Goal: Task Accomplishment & Management: Complete application form

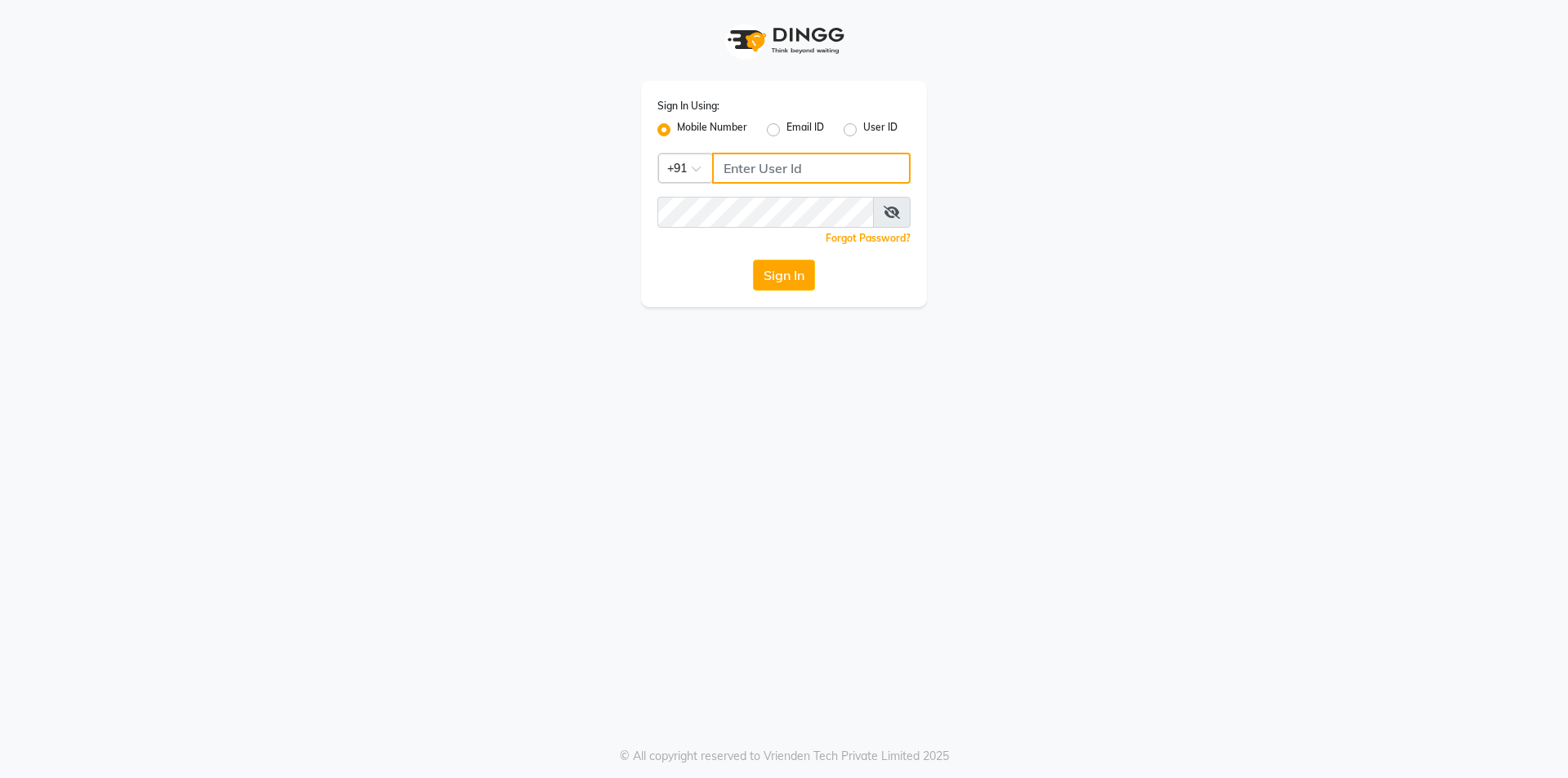
click at [770, 173] on input "Username" at bounding box center [812, 168] width 199 height 31
drag, startPoint x: 723, startPoint y: 162, endPoint x: 863, endPoint y: 167, distance: 140.1
click at [863, 167] on input "98925469266" at bounding box center [812, 168] width 199 height 31
click at [795, 277] on button "Sign In" at bounding box center [783, 275] width 62 height 31
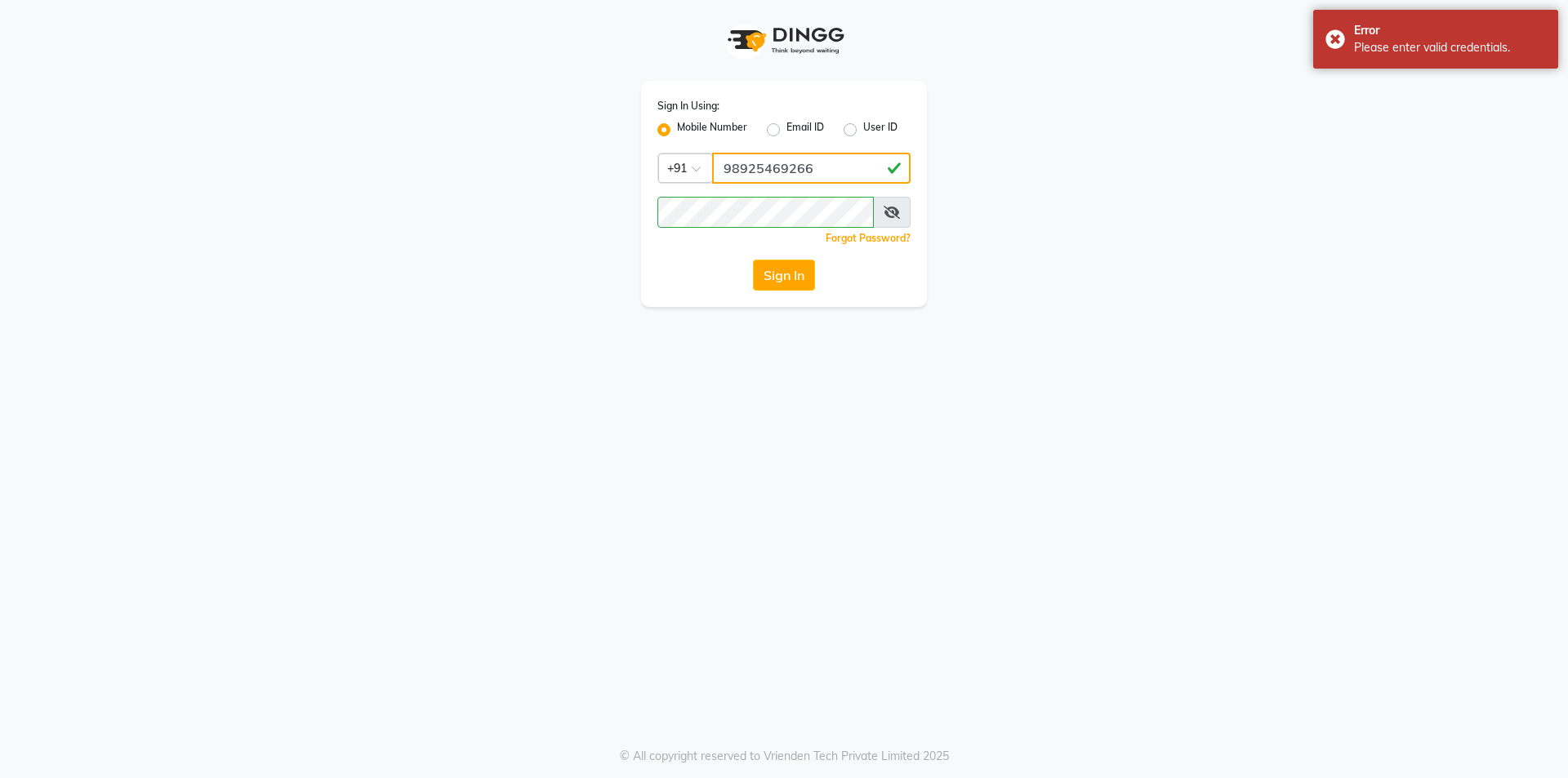
click at [788, 165] on input "98925469266" at bounding box center [812, 168] width 199 height 31
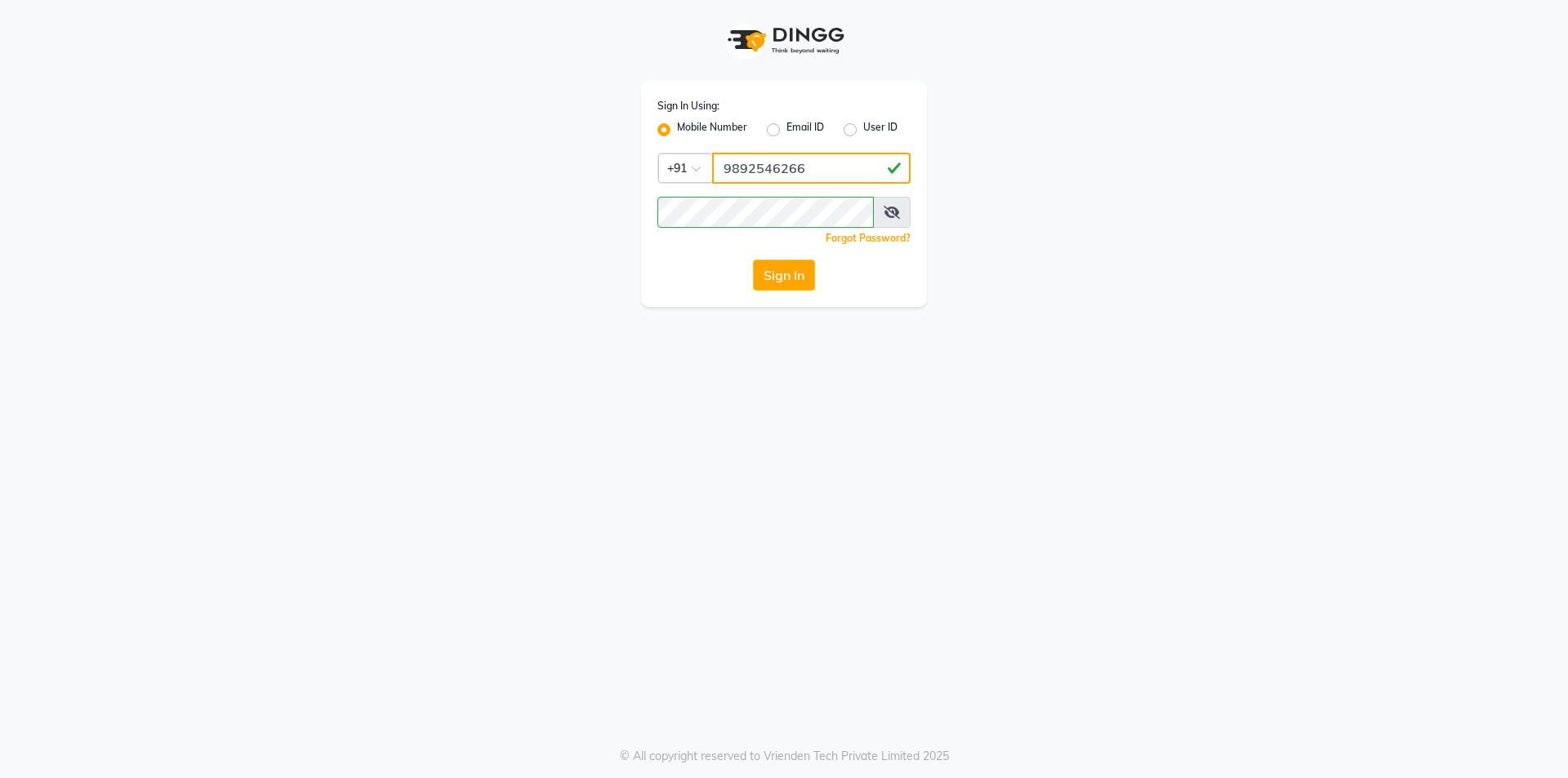
type input "9892546266"
drag, startPoint x: 725, startPoint y: 171, endPoint x: 813, endPoint y: 174, distance: 88.1
click at [813, 174] on input "9892546266" at bounding box center [812, 168] width 199 height 31
click at [789, 275] on button "Sign In" at bounding box center [783, 275] width 62 height 31
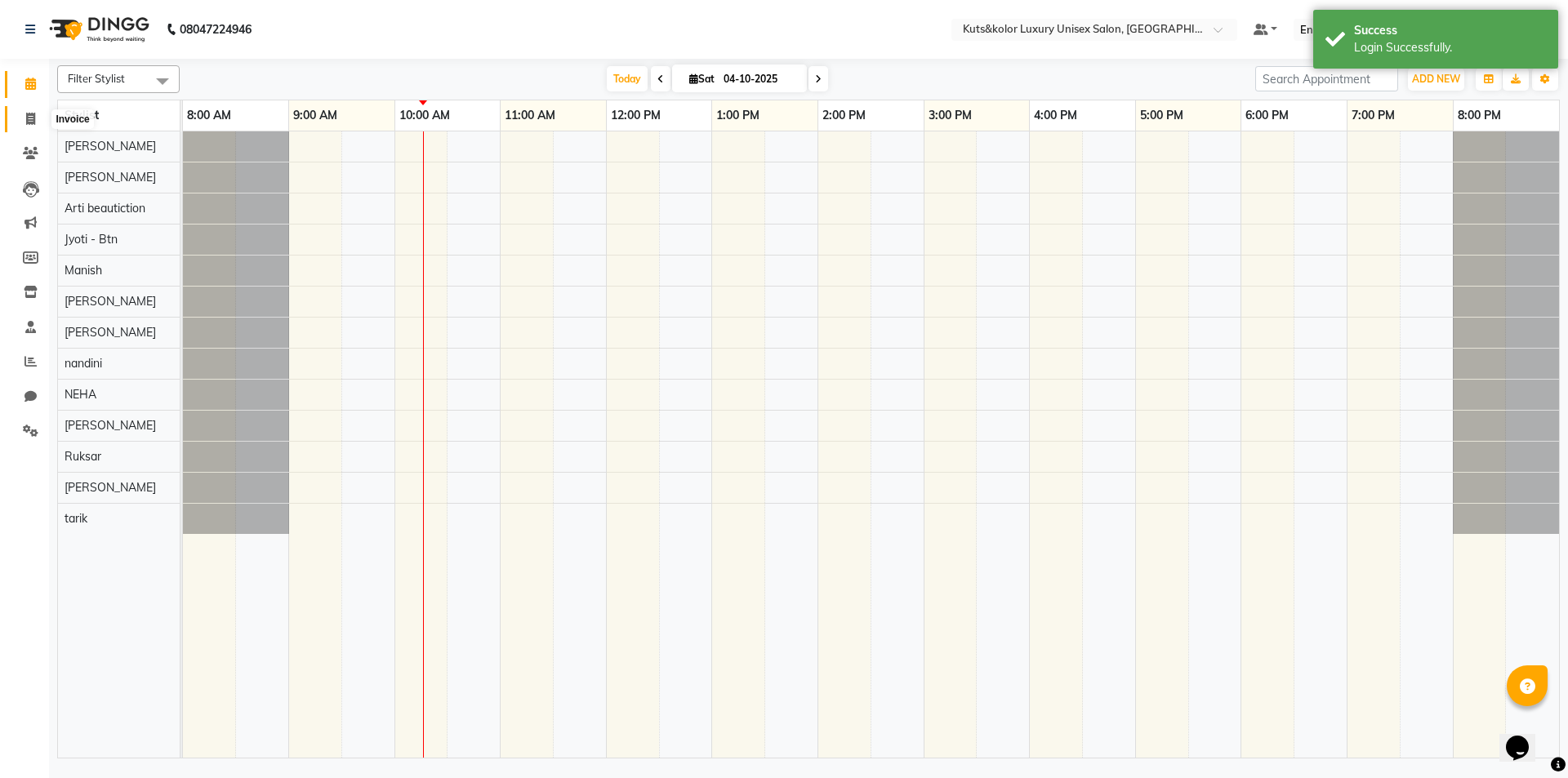
click at [26, 112] on icon at bounding box center [29, 118] width 9 height 12
select select "7374"
select select "service"
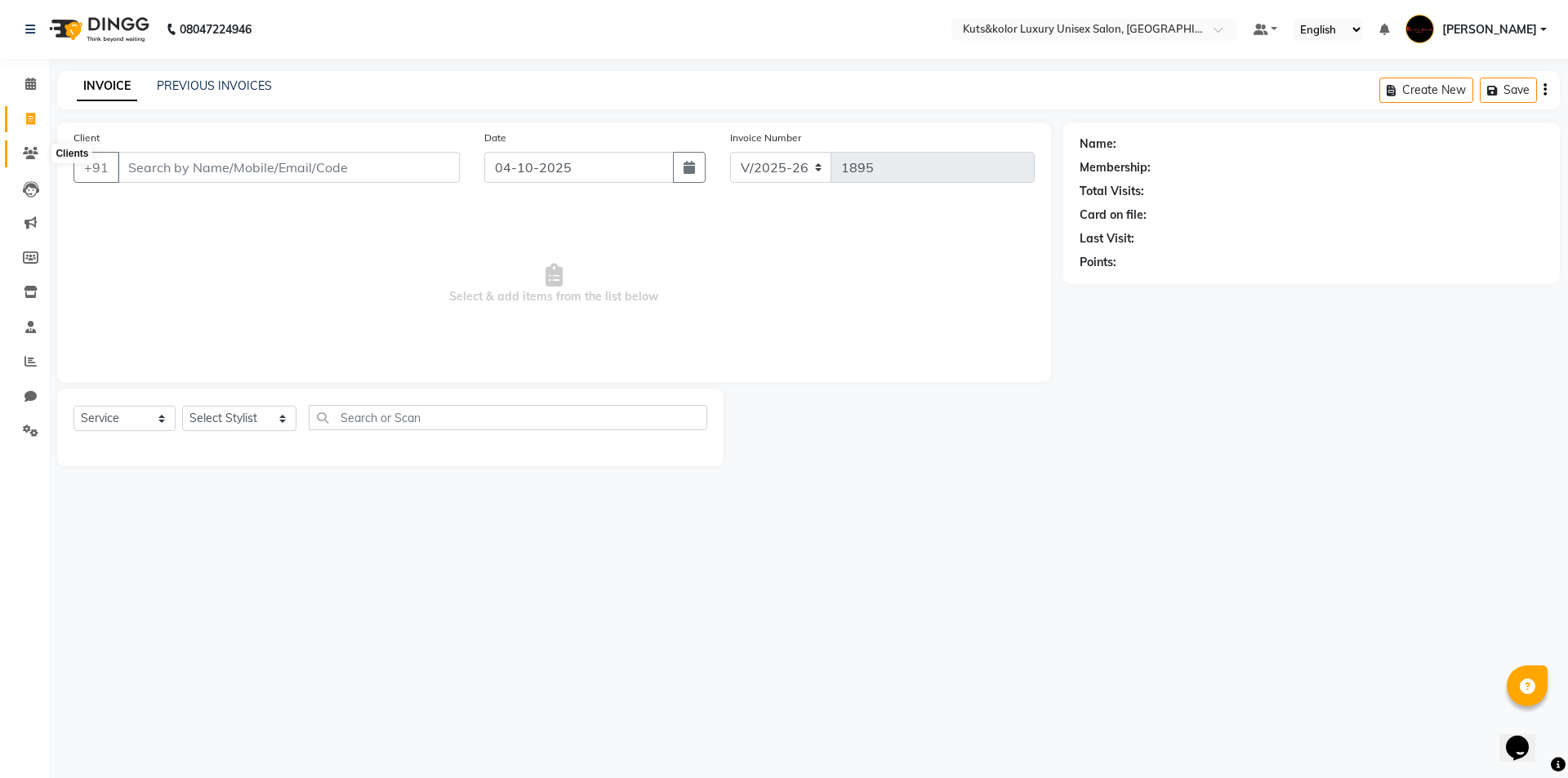
click at [29, 159] on icon at bounding box center [30, 153] width 15 height 12
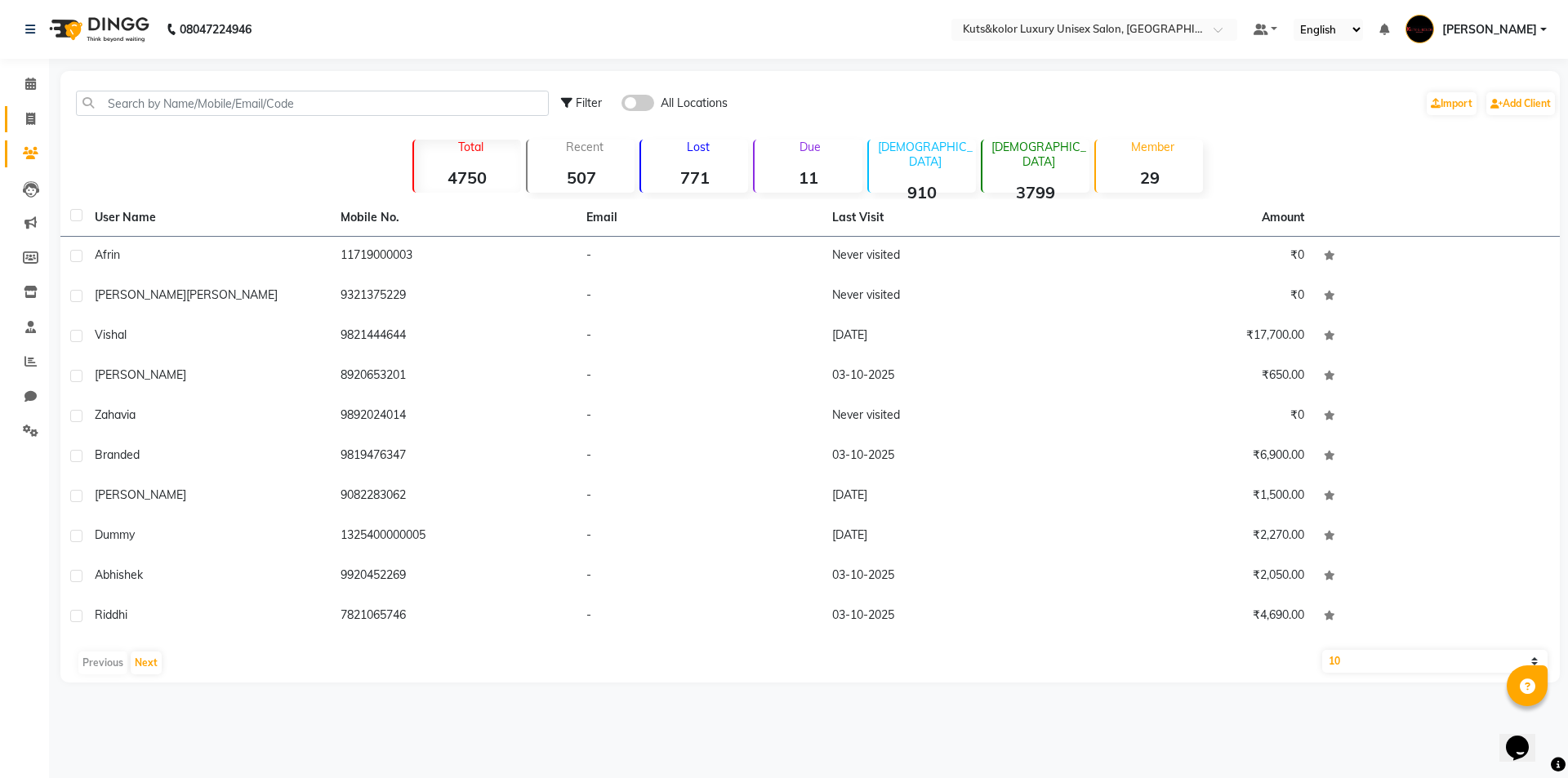
click at [29, 129] on link "Invoice" at bounding box center [24, 120] width 39 height 27
select select "service"
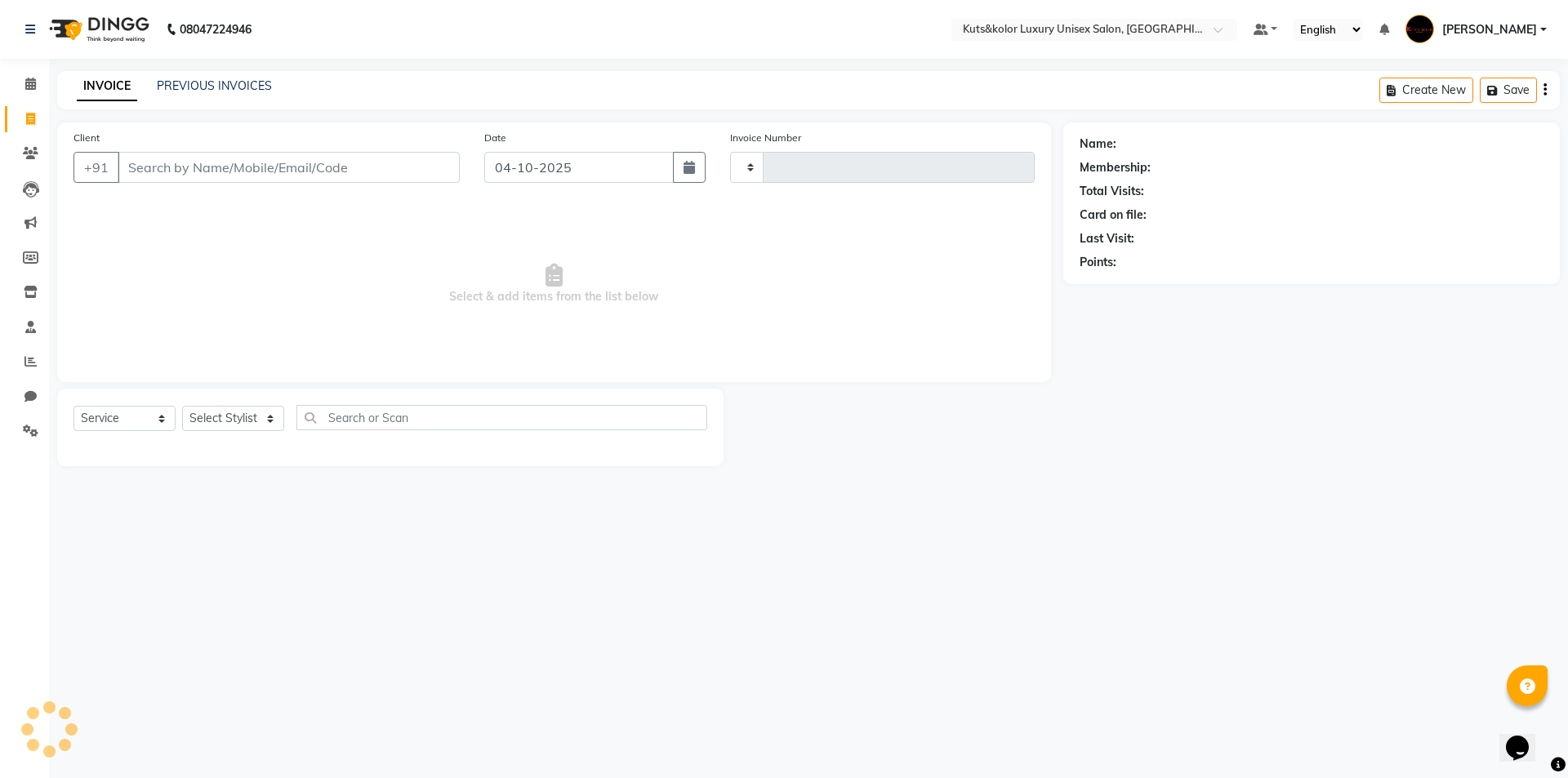
type input "1895"
select select "7374"
click at [230, 82] on link "PREVIOUS INVOICES" at bounding box center [214, 85] width 115 height 14
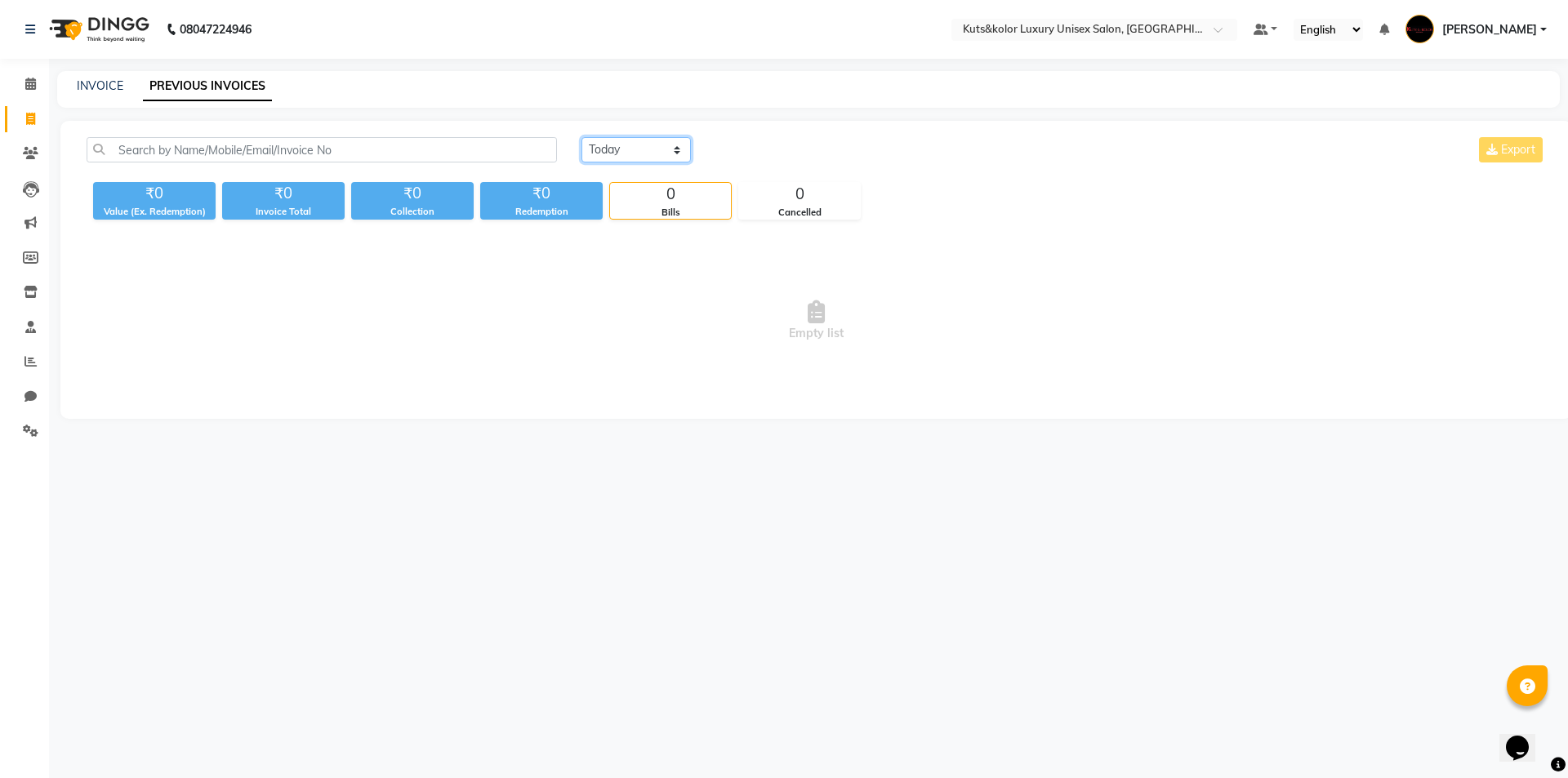
click at [673, 159] on select "[DATE] [DATE] Custom Range" at bounding box center [636, 149] width 109 height 26
select select "yesterday"
click at [581, 137] on select "[DATE] [DATE] Custom Range" at bounding box center [636, 149] width 109 height 26
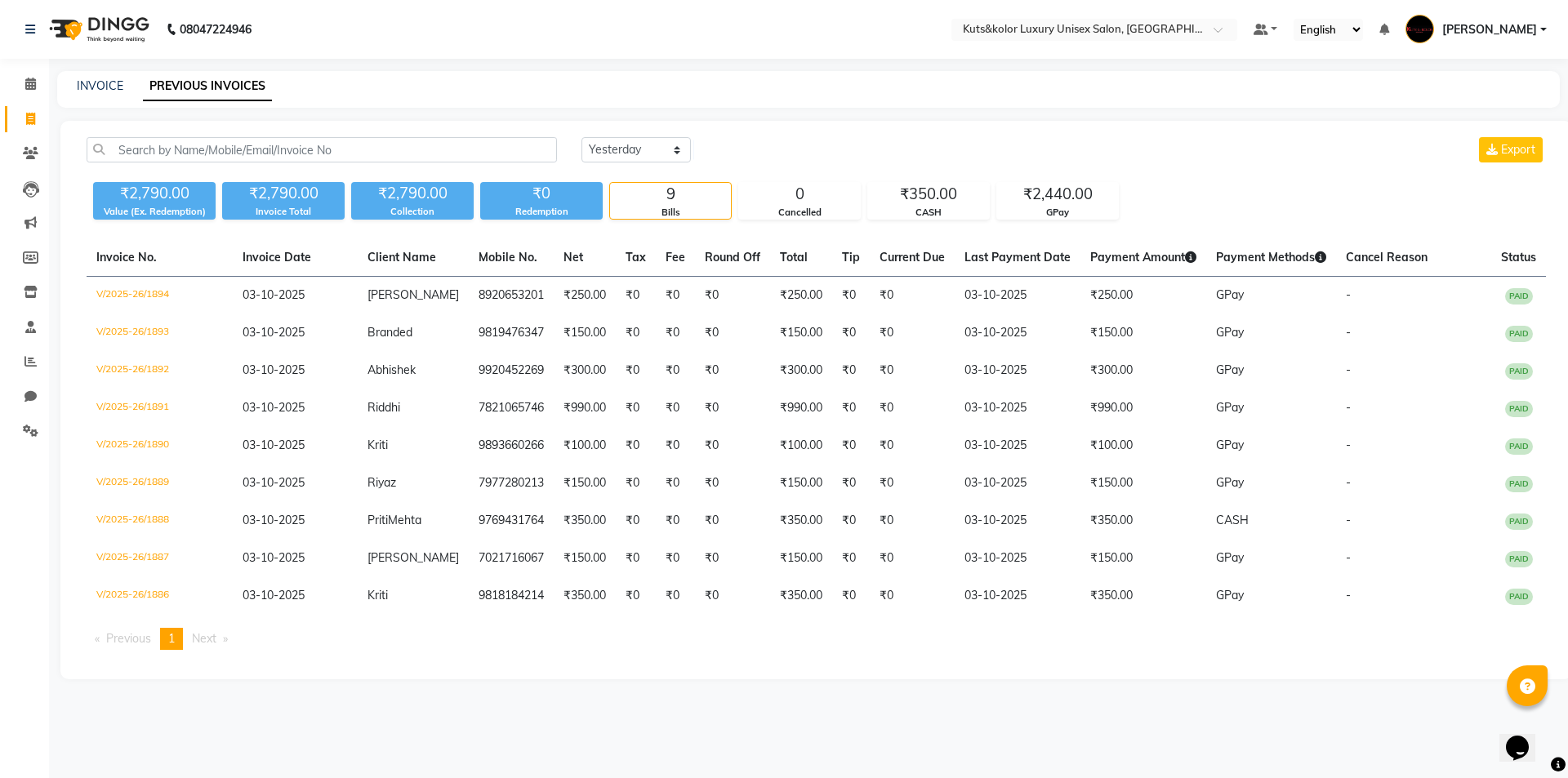
click at [33, 128] on link "Invoice" at bounding box center [24, 120] width 39 height 27
select select "7374"
select select "service"
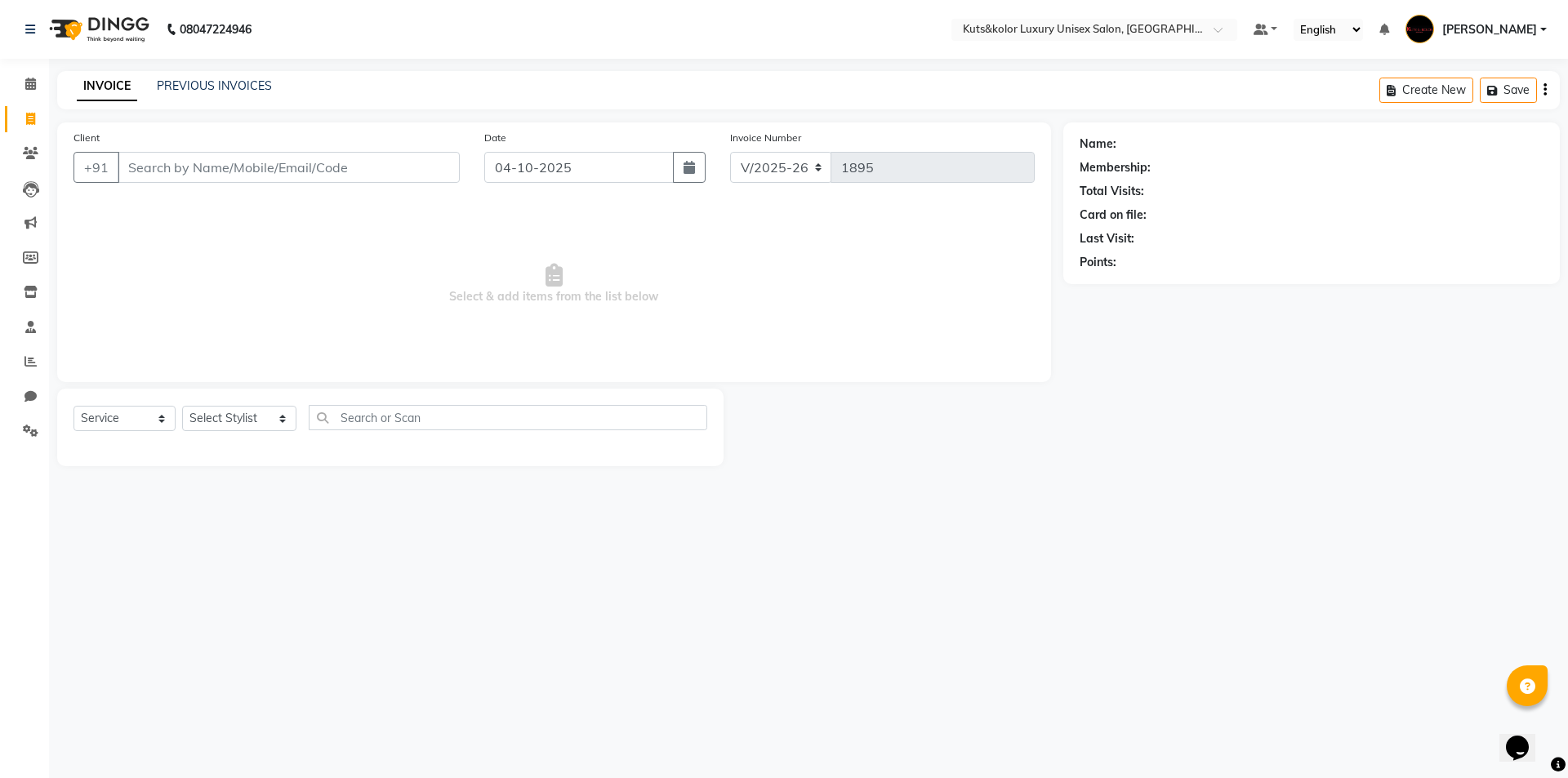
click at [150, 163] on input "Client" at bounding box center [289, 167] width 343 height 31
click at [158, 209] on span "Rizwan" at bounding box center [160, 204] width 46 height 16
type input "9619328136"
click at [690, 163] on icon "button" at bounding box center [690, 167] width 11 height 13
select select "10"
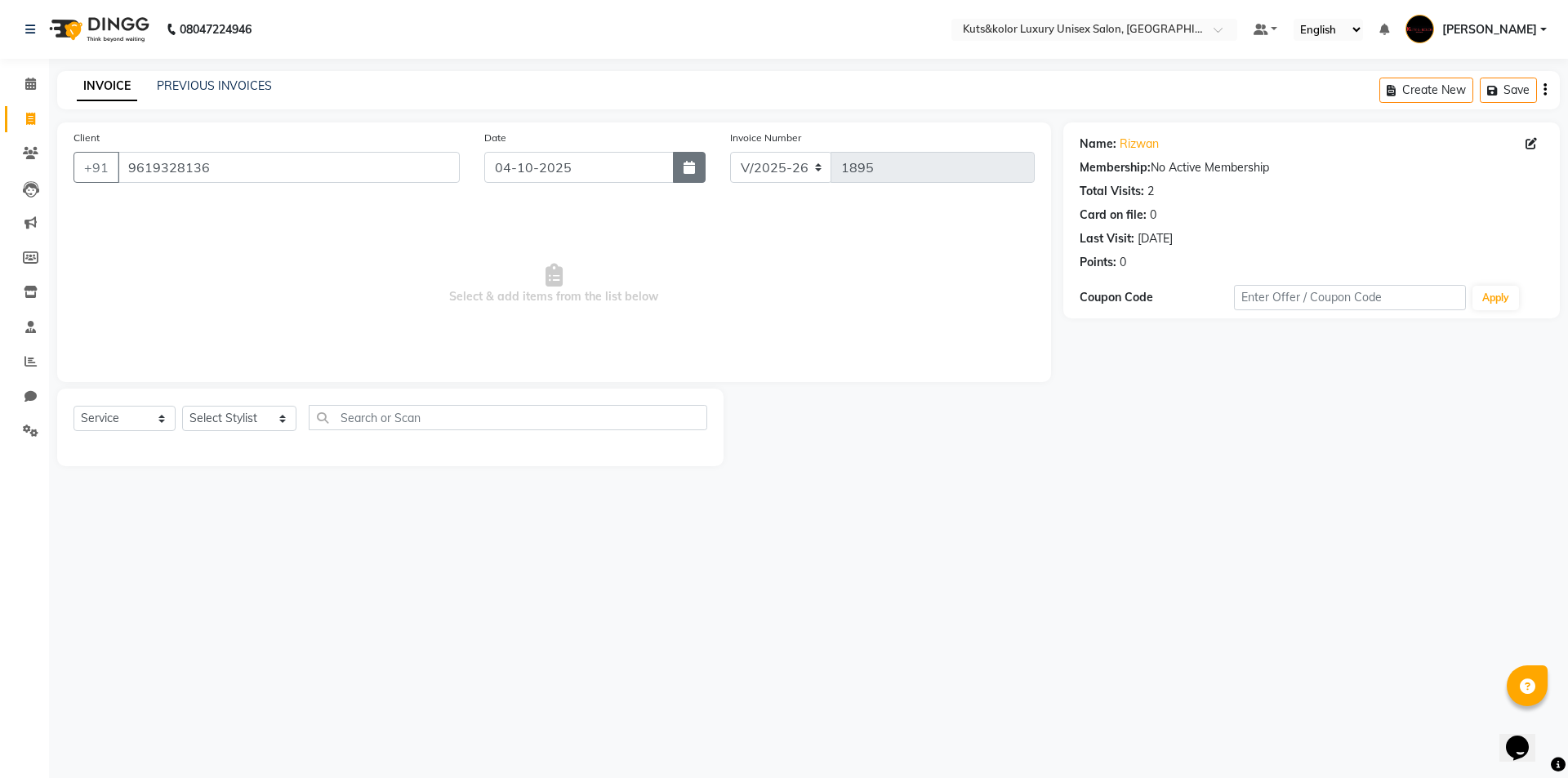
select select "2025"
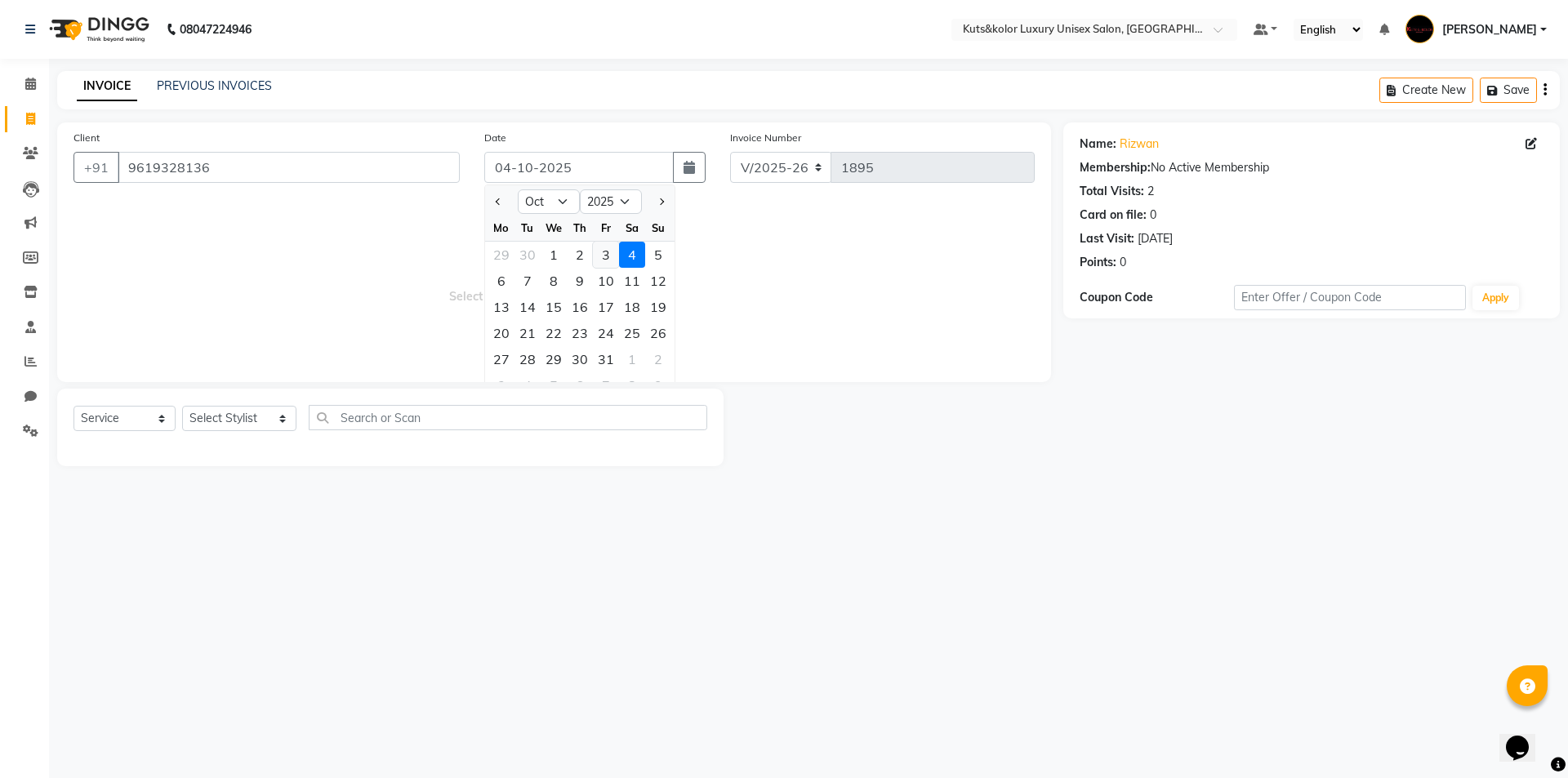
click at [599, 259] on div "3" at bounding box center [605, 254] width 26 height 26
type input "03-10-2025"
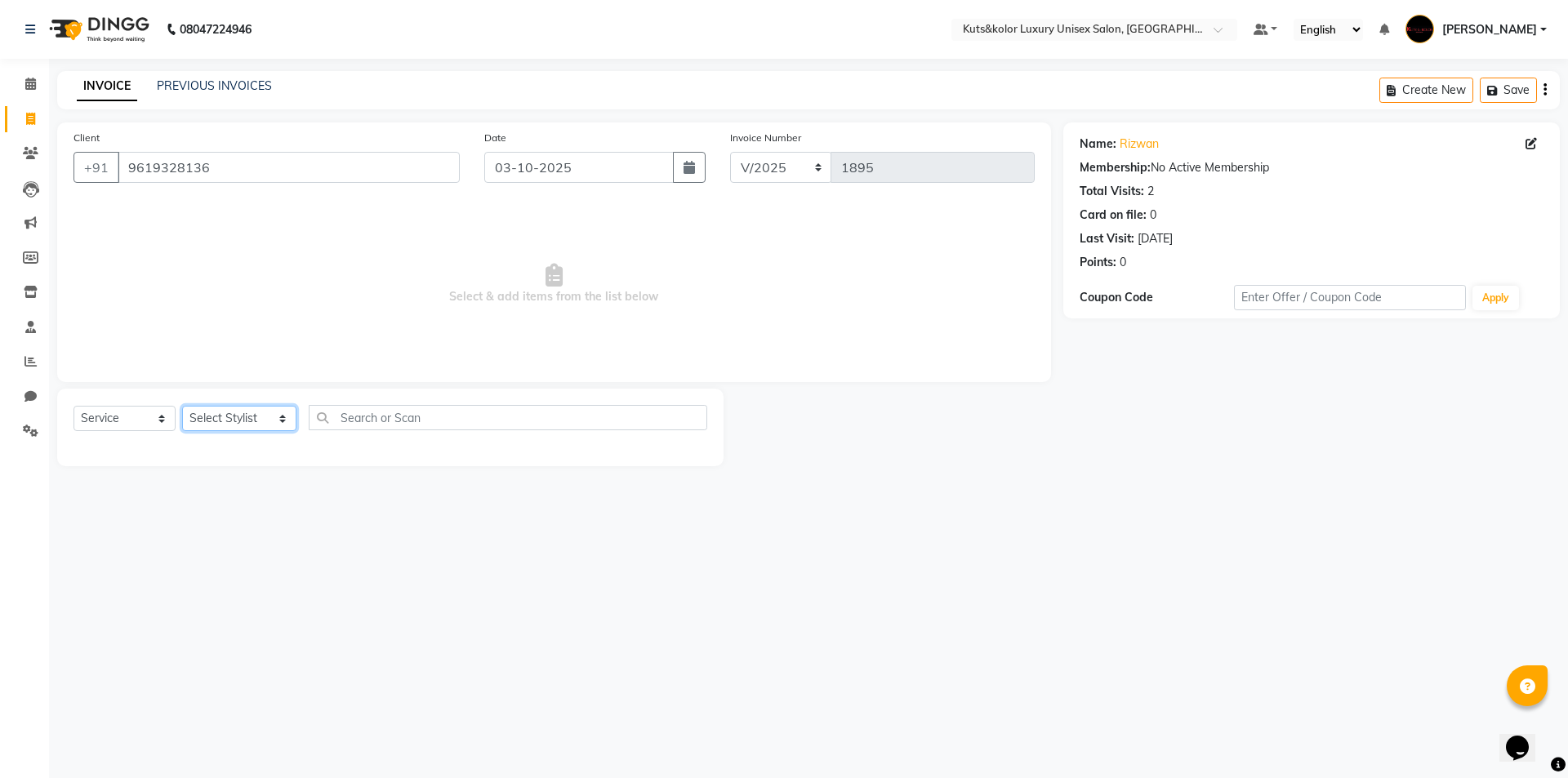
click at [272, 417] on select "Select Stylist aman [PERSON_NAME] beautiction [PERSON_NAME] Jyoti - Btn [PERSON…" at bounding box center [239, 418] width 114 height 26
select select "71301"
click at [182, 406] on select "Select Stylist aman [PERSON_NAME] beautiction [PERSON_NAME] Jyoti - Btn [PERSON…" at bounding box center [239, 418] width 114 height 26
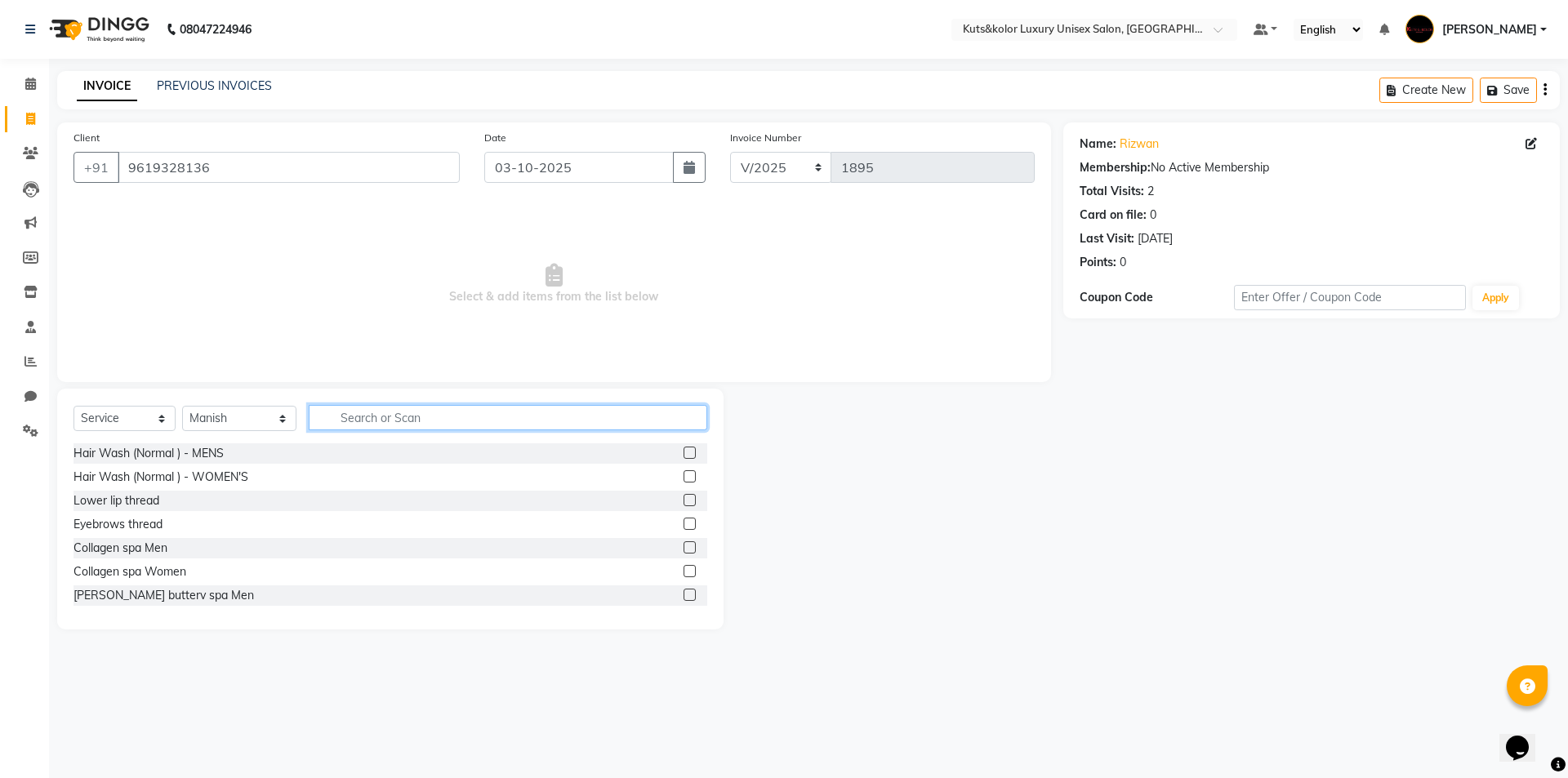
click at [343, 428] on input "text" at bounding box center [507, 418] width 399 height 26
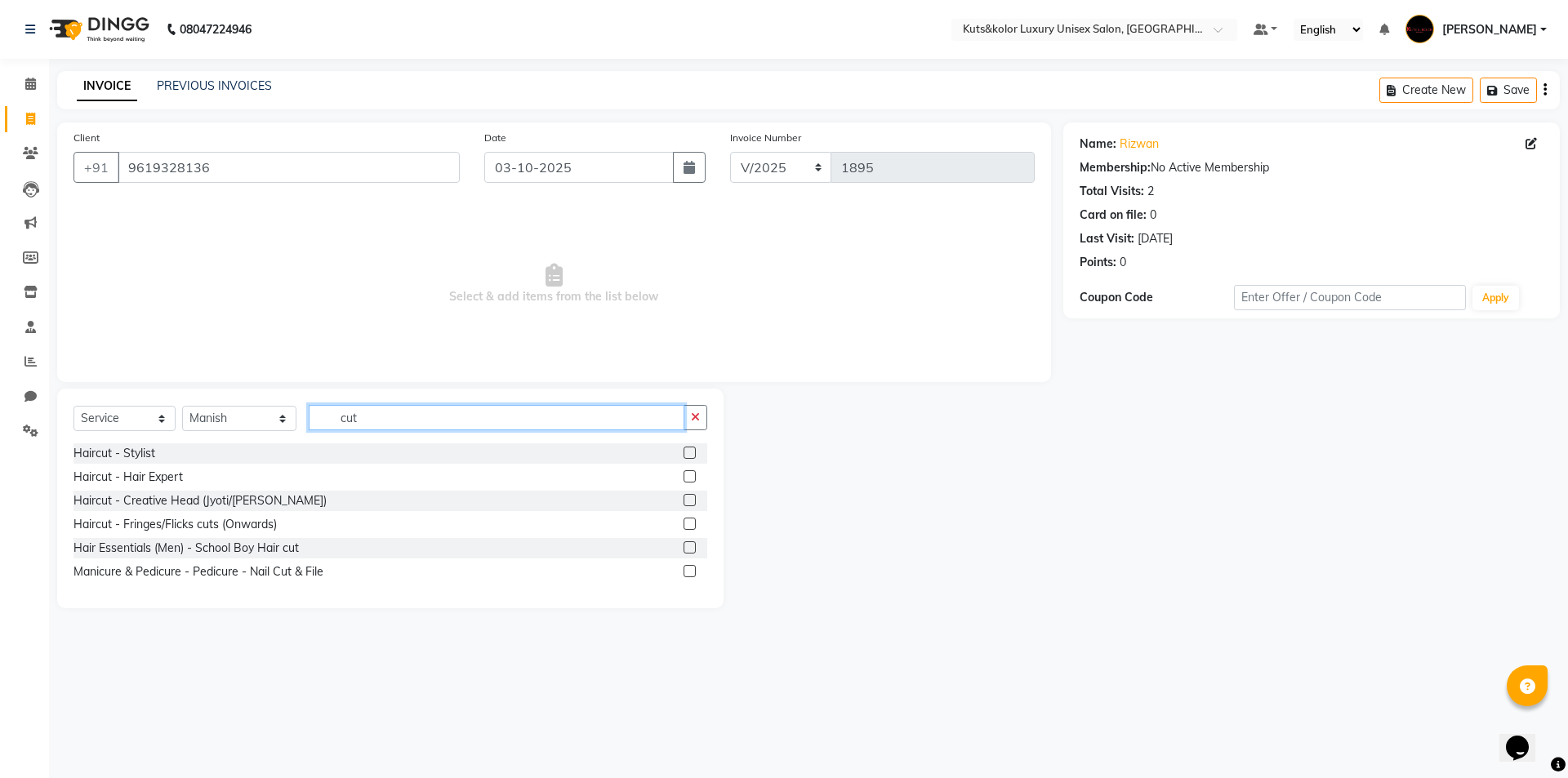
type input "cut"
click at [693, 452] on label at bounding box center [690, 453] width 12 height 12
click at [693, 452] on input "checkbox" at bounding box center [689, 453] width 10 height 10
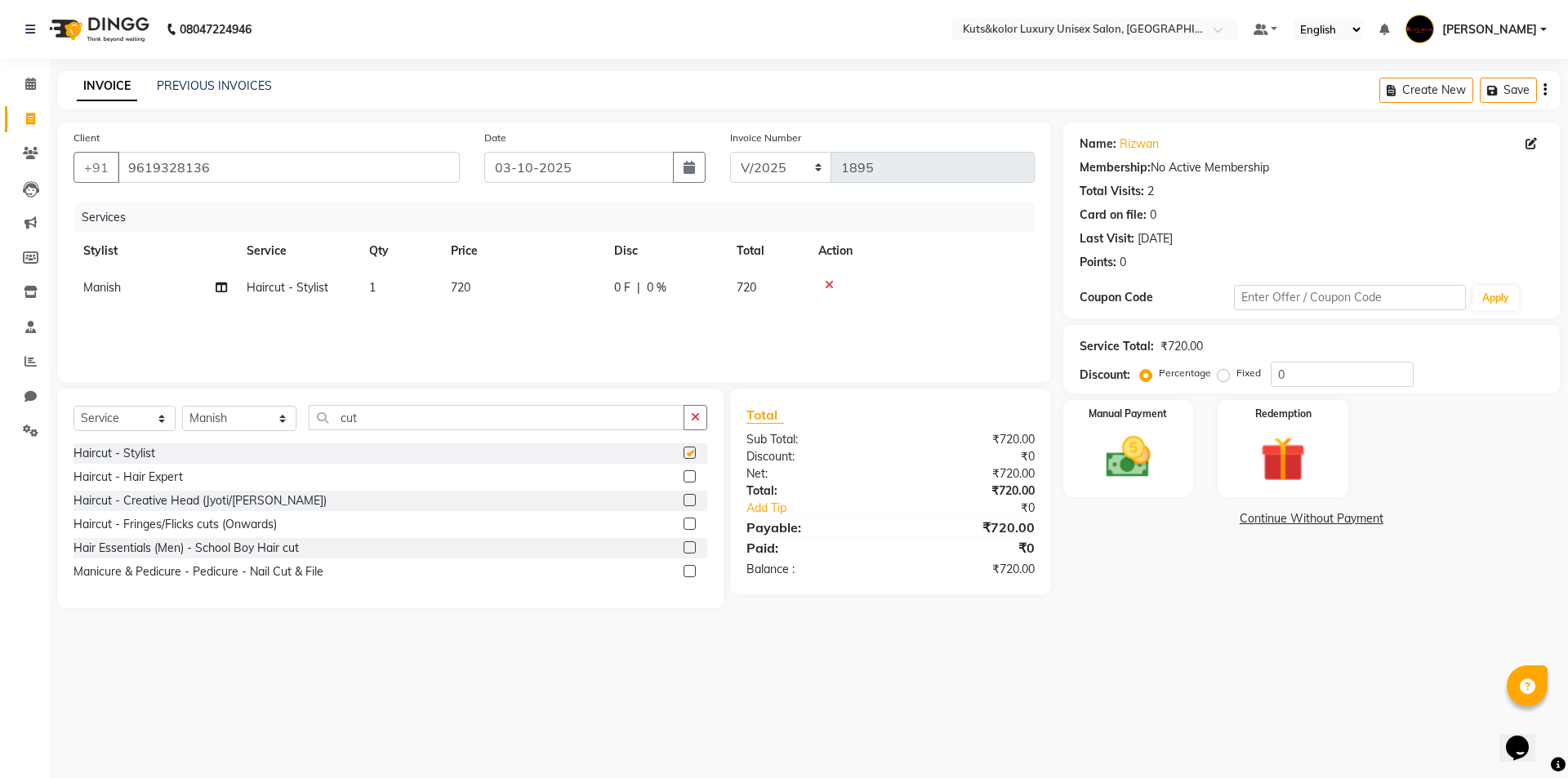
checkbox input "false"
click at [518, 285] on td "720" at bounding box center [523, 287] width 164 height 37
select select "71301"
click at [568, 292] on input "720" at bounding box center [599, 292] width 144 height 26
type input "750"
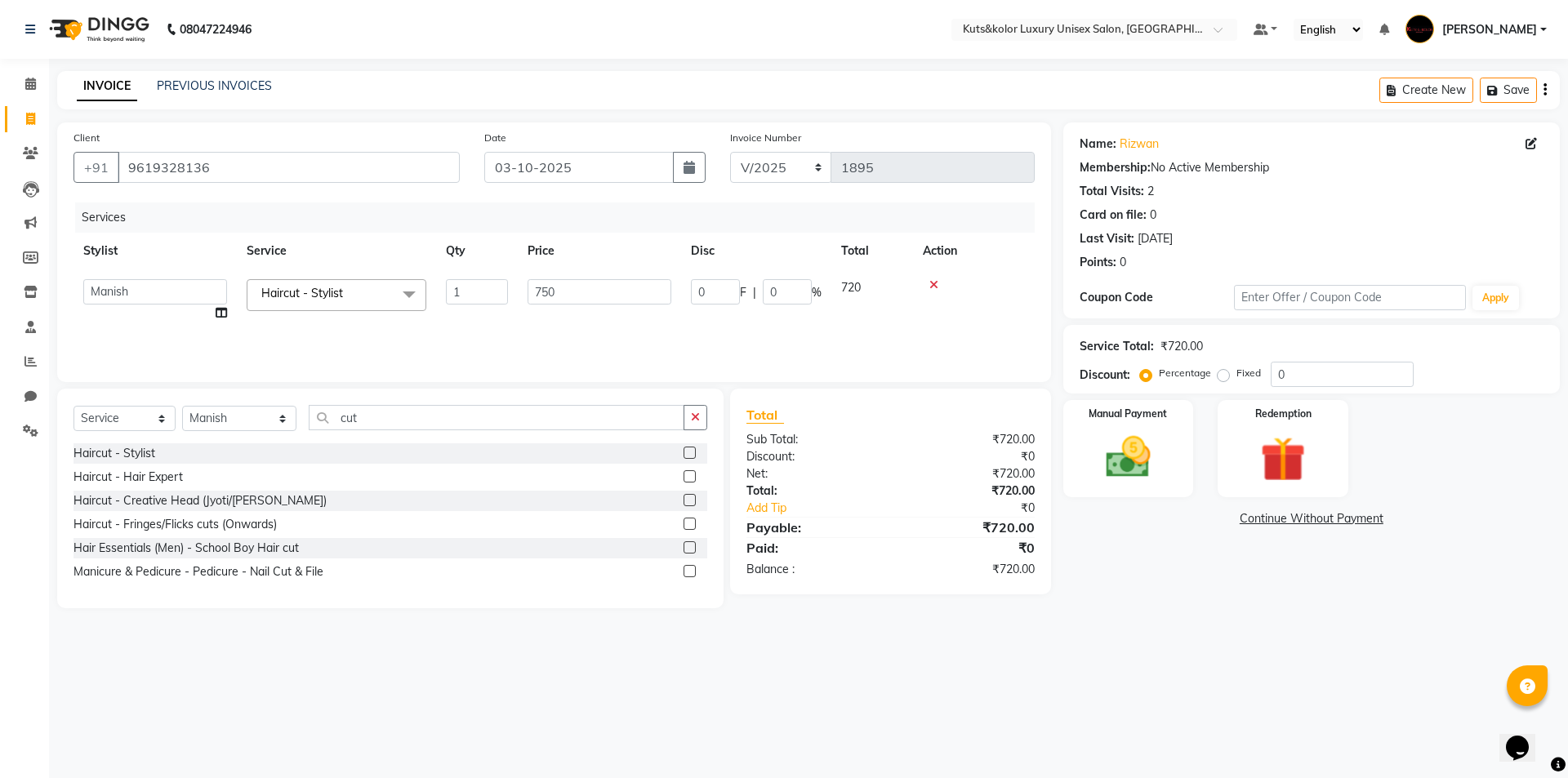
click at [621, 331] on div "Services Stylist Service Qty Price Disc Total Action aman [PERSON_NAME] beautic…" at bounding box center [554, 284] width 961 height 164
click at [1102, 476] on img at bounding box center [1128, 457] width 76 height 54
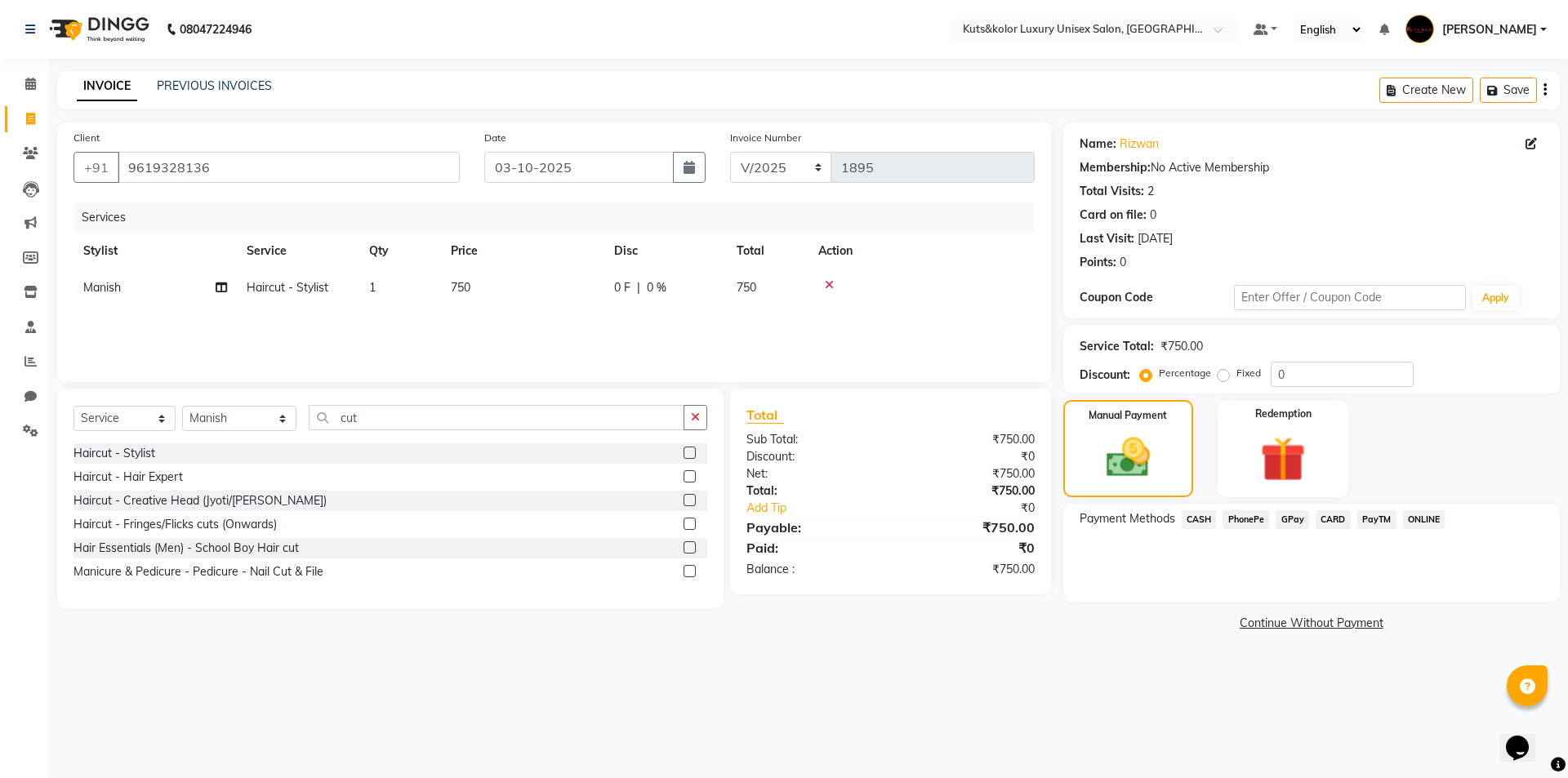
click at [1302, 516] on span "GPay" at bounding box center [1292, 520] width 33 height 19
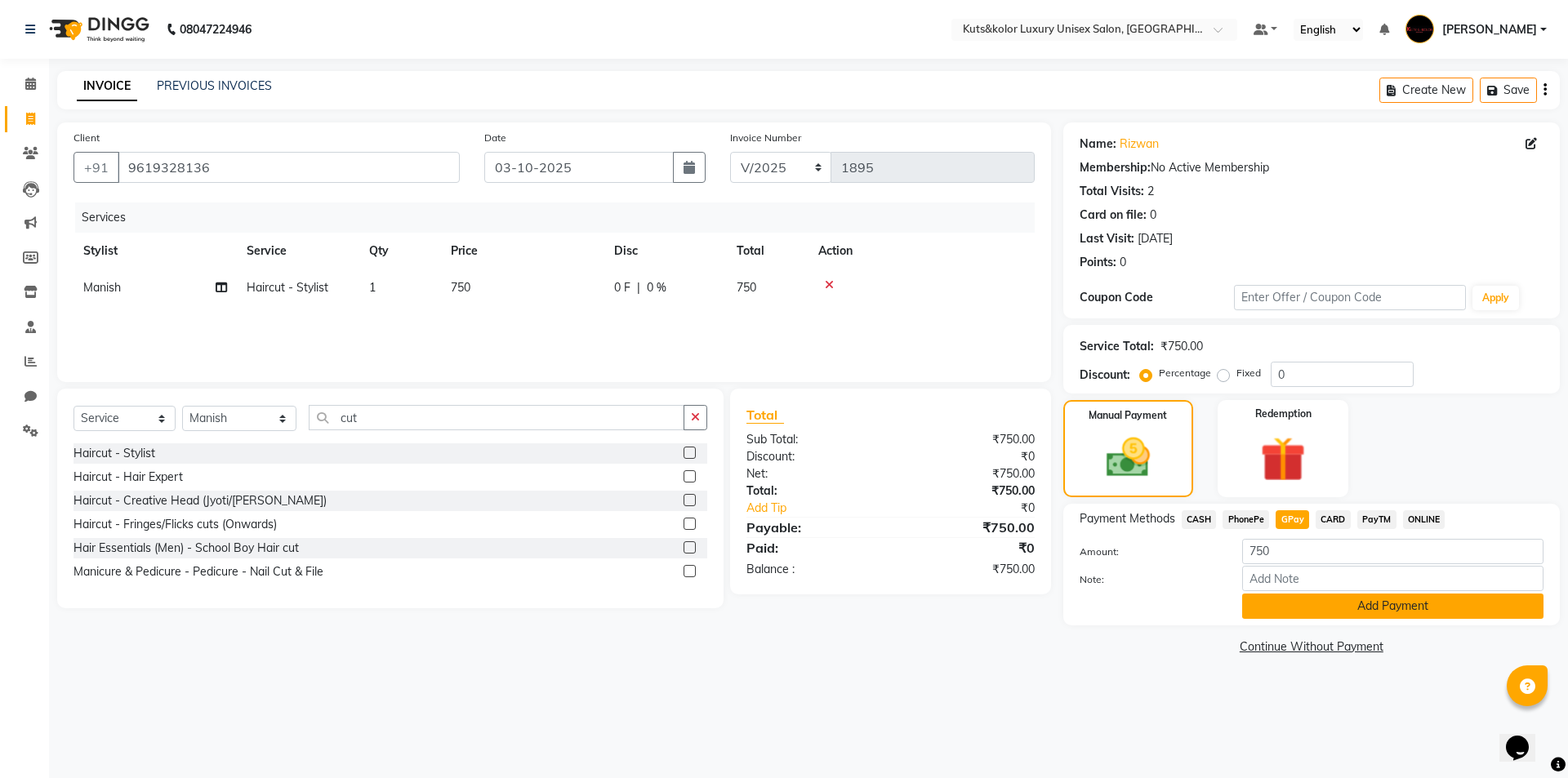
click at [1283, 614] on button "Add Payment" at bounding box center [1393, 606] width 302 height 26
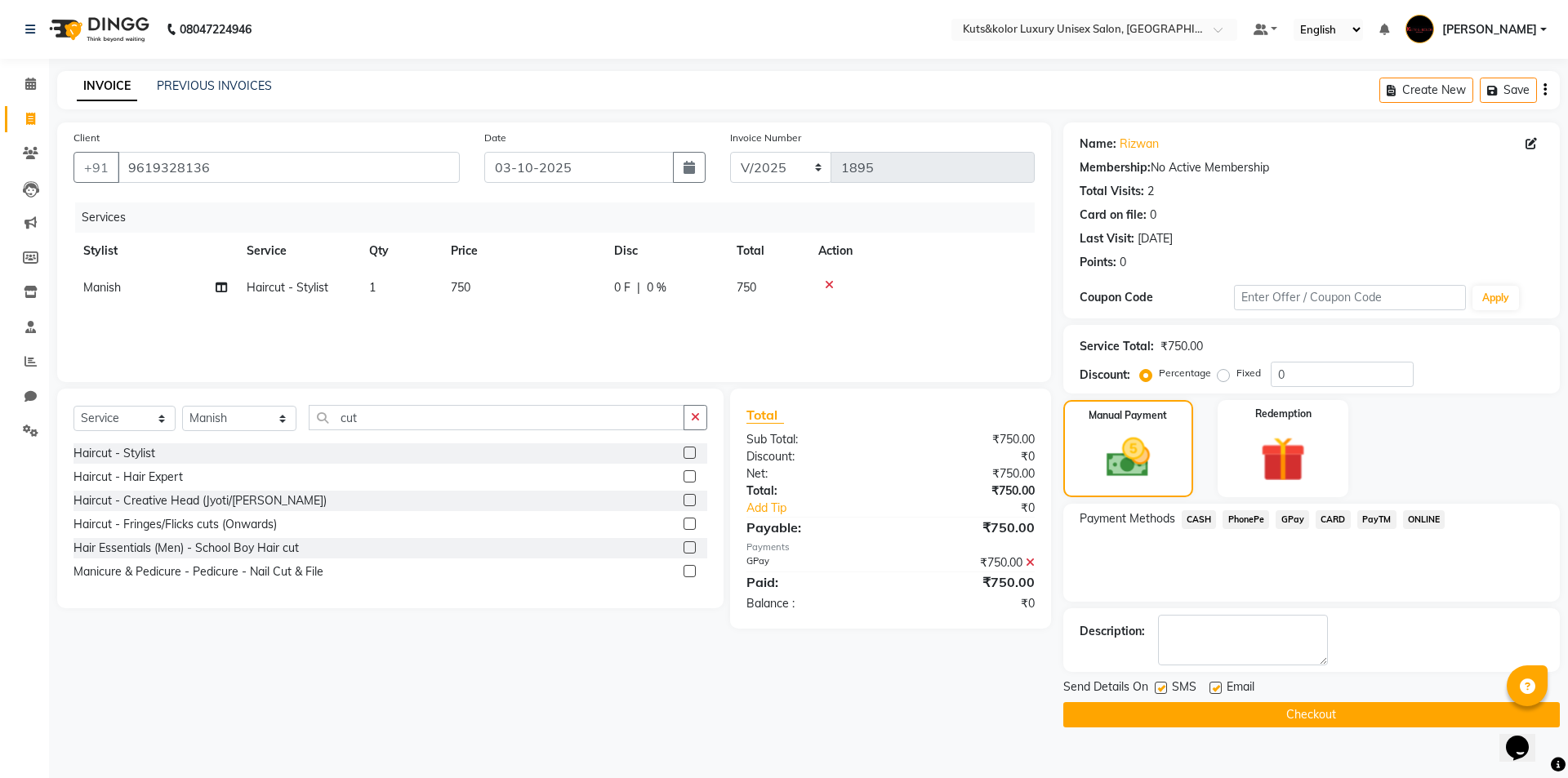
click at [1165, 695] on div at bounding box center [1160, 690] width 10 height 17
click at [1159, 692] on label at bounding box center [1161, 688] width 12 height 12
click at [1159, 692] on input "checkbox" at bounding box center [1160, 689] width 10 height 10
checkbox input "false"
click at [1199, 712] on button "Checkout" at bounding box center [1312, 714] width 497 height 26
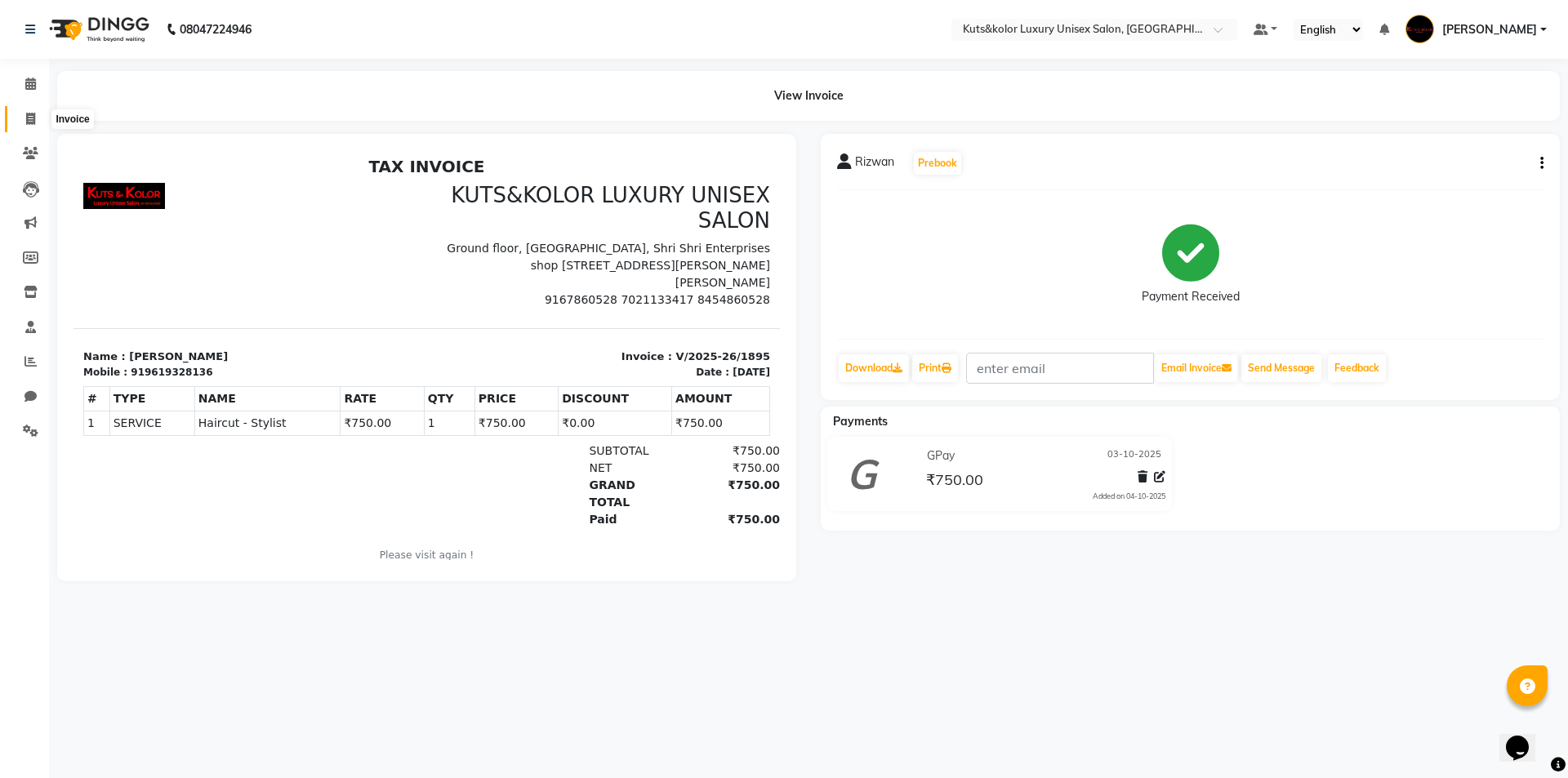
click at [39, 113] on span at bounding box center [30, 120] width 29 height 19
select select "7374"
select select "service"
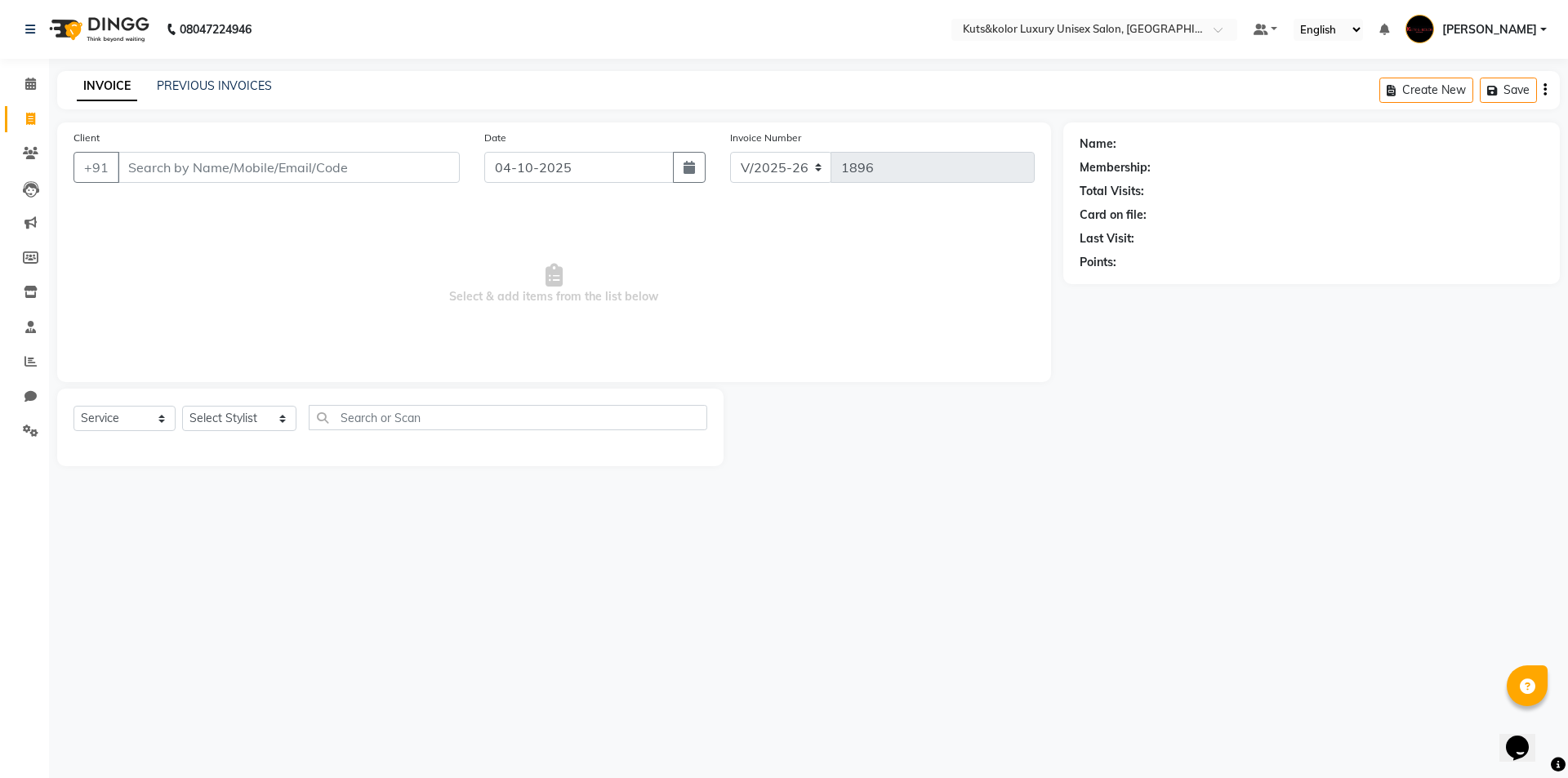
click at [269, 88] on div "INVOICE PREVIOUS INVOICES" at bounding box center [174, 88] width 234 height 19
click at [701, 171] on button "button" at bounding box center [689, 167] width 32 height 31
select select "10"
select select "2025"
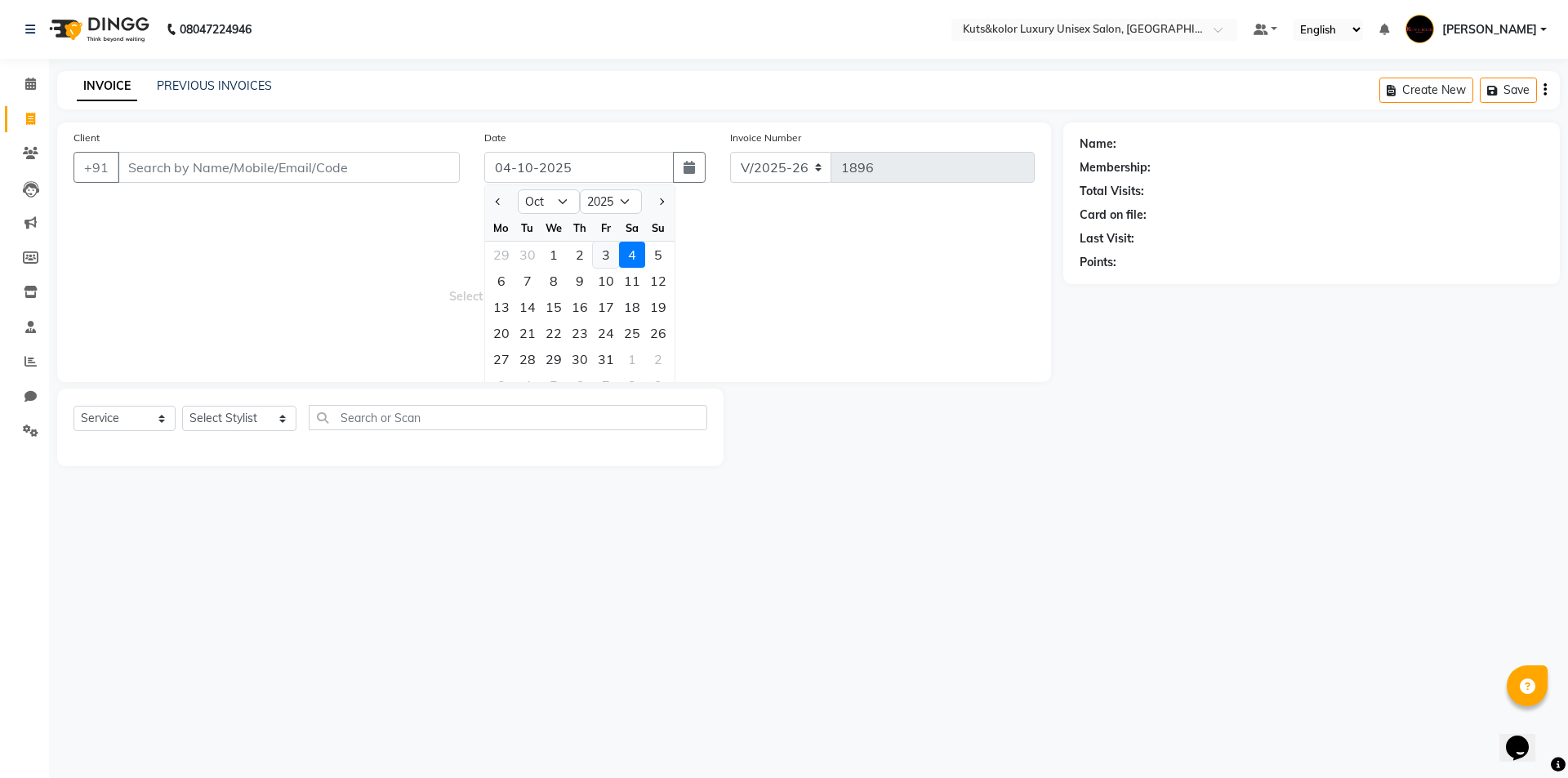
click at [614, 261] on div "3" at bounding box center [605, 254] width 26 height 26
type input "03-10-2025"
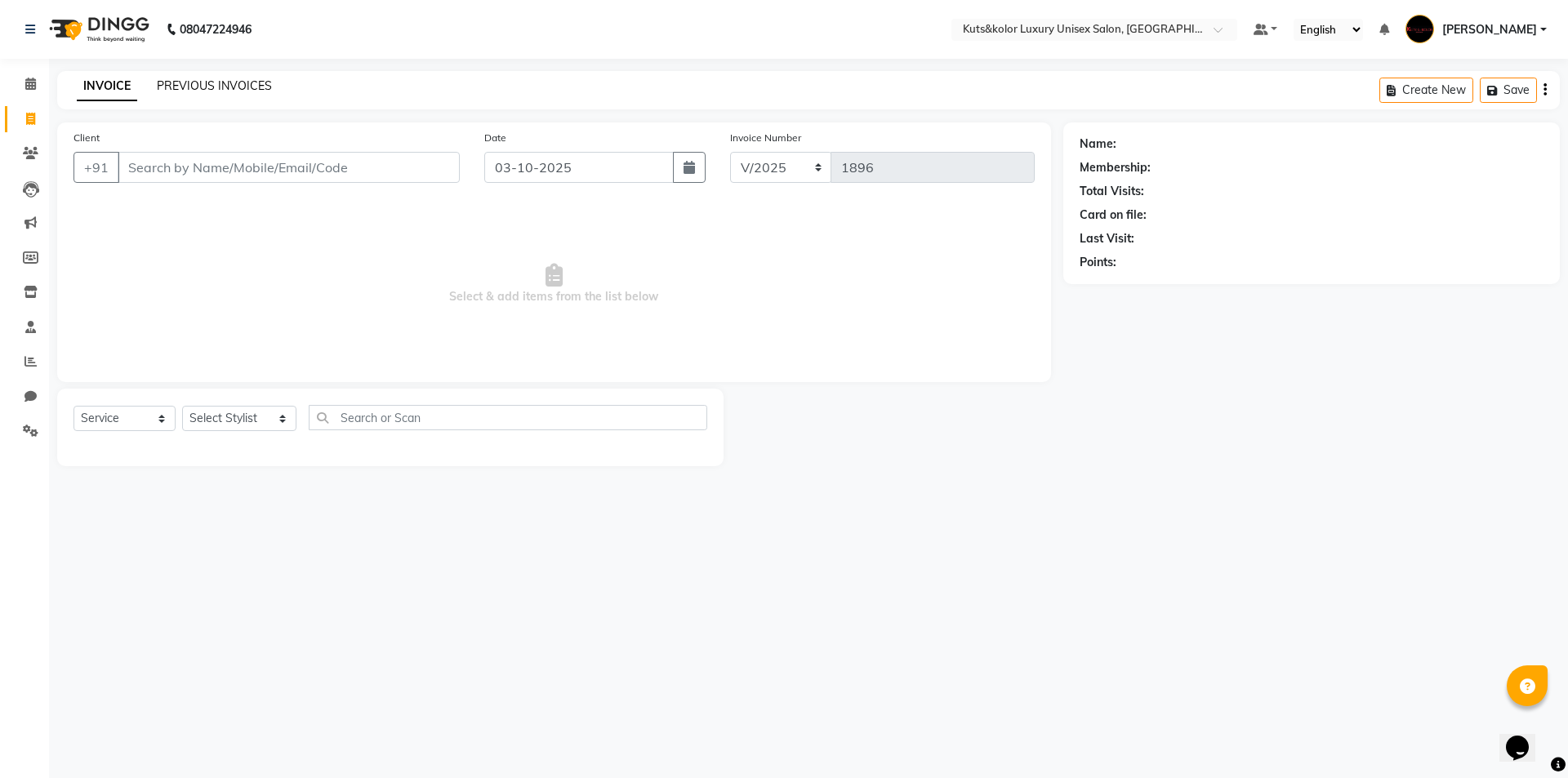
click at [225, 88] on link "PREVIOUS INVOICES" at bounding box center [214, 85] width 115 height 14
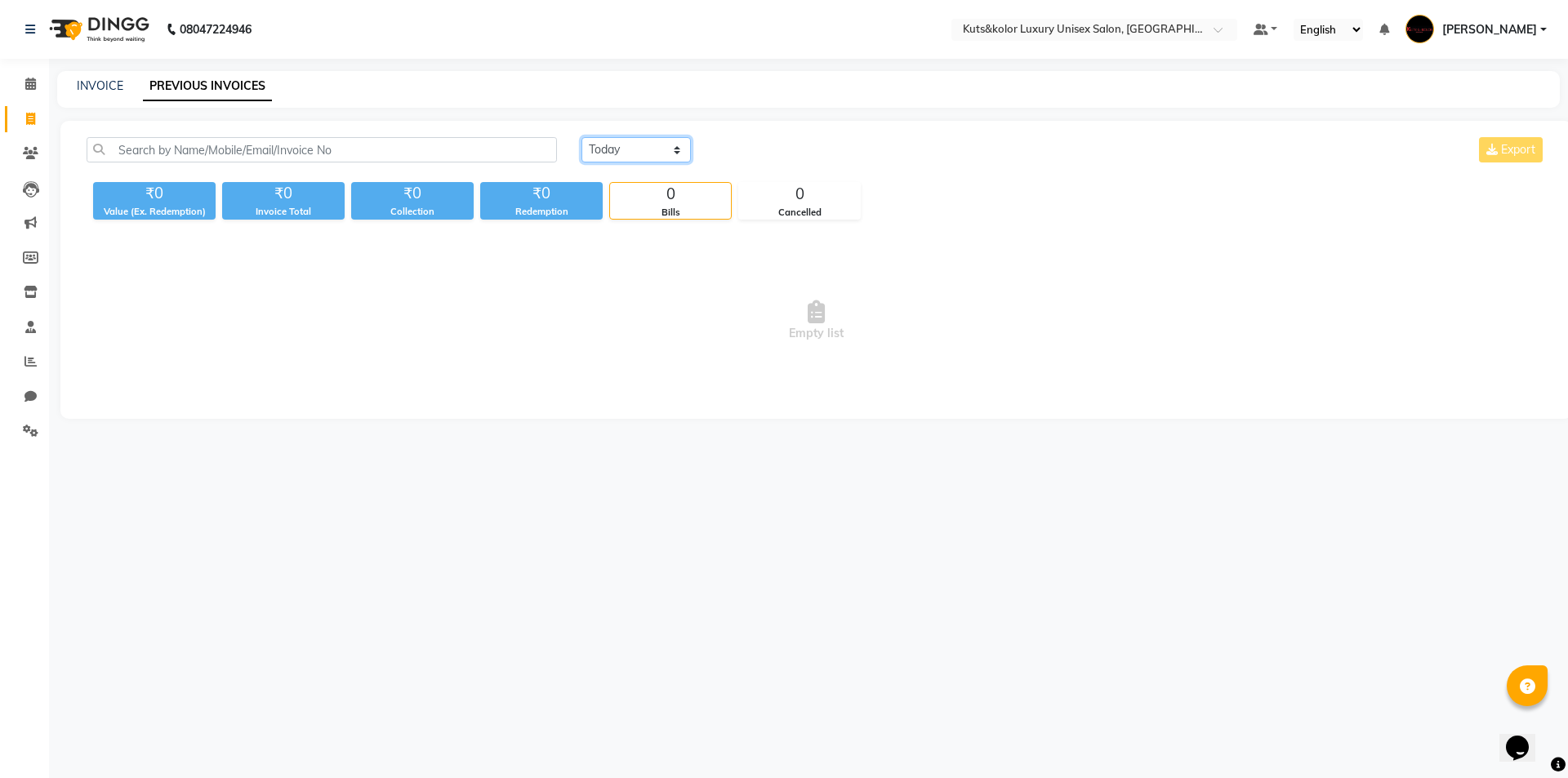
click at [670, 147] on select "[DATE] [DATE] Custom Range" at bounding box center [636, 149] width 109 height 26
select select "yesterday"
click at [581, 137] on select "[DATE] [DATE] Custom Range" at bounding box center [636, 149] width 109 height 26
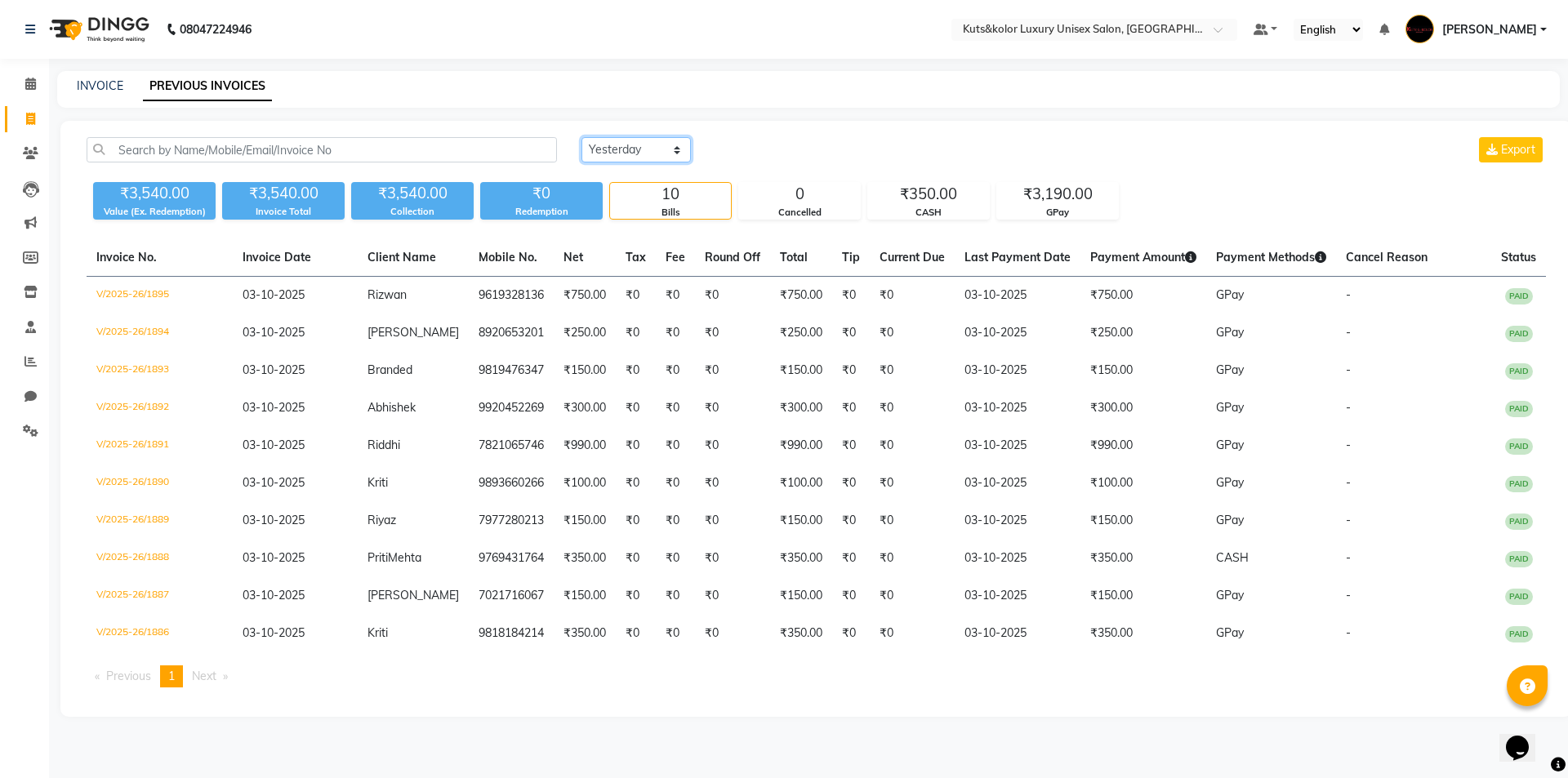
click at [581, 137] on select "[DATE] [DATE] Custom Range" at bounding box center [636, 149] width 109 height 26
click at [5, 112] on link "Invoice" at bounding box center [24, 120] width 39 height 27
select select "service"
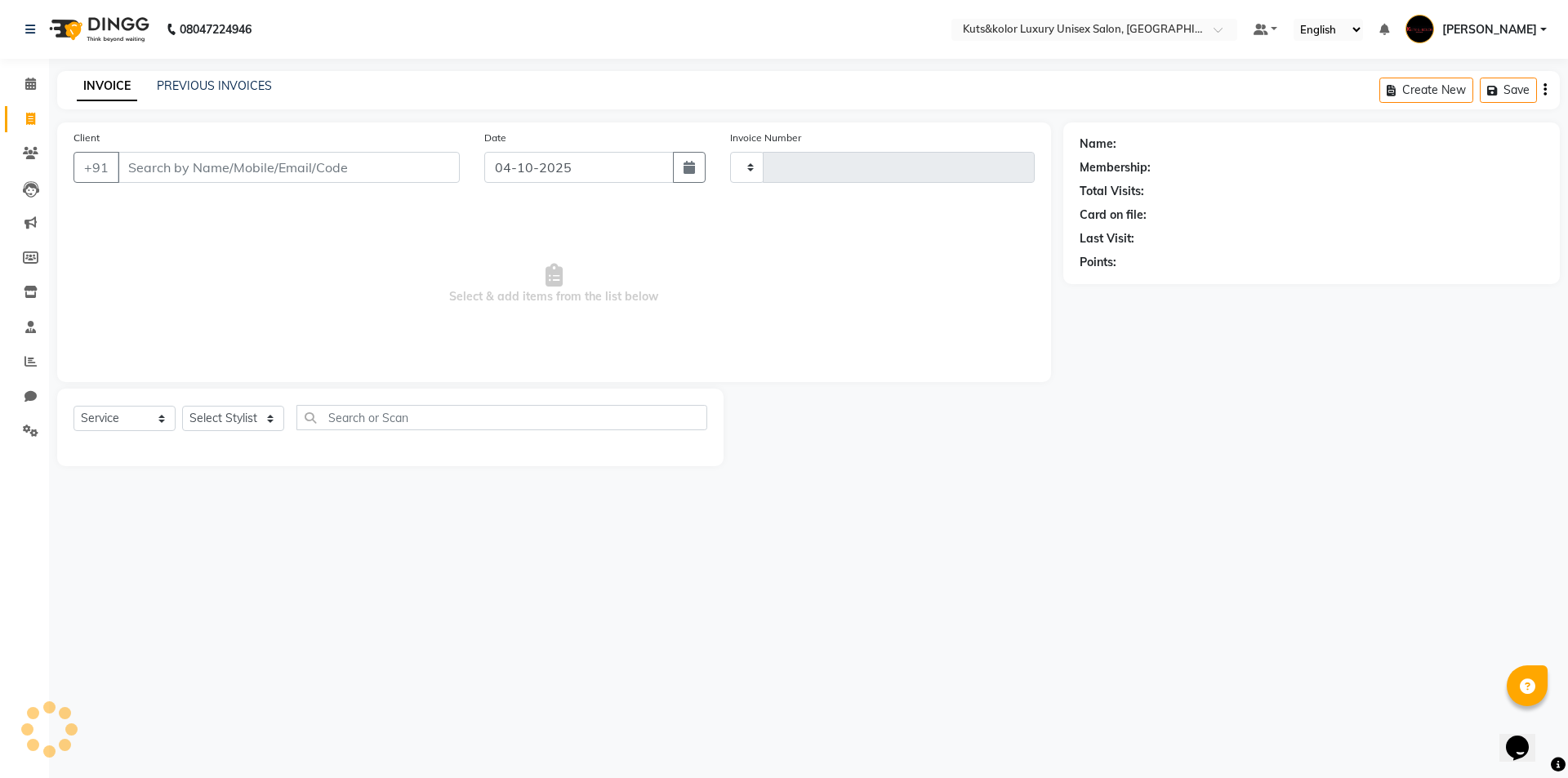
type input "1896"
select select "7374"
drag, startPoint x: 1, startPoint y: 118, endPoint x: 29, endPoint y: 88, distance: 41.0
click at [29, 88] on icon at bounding box center [30, 84] width 10 height 12
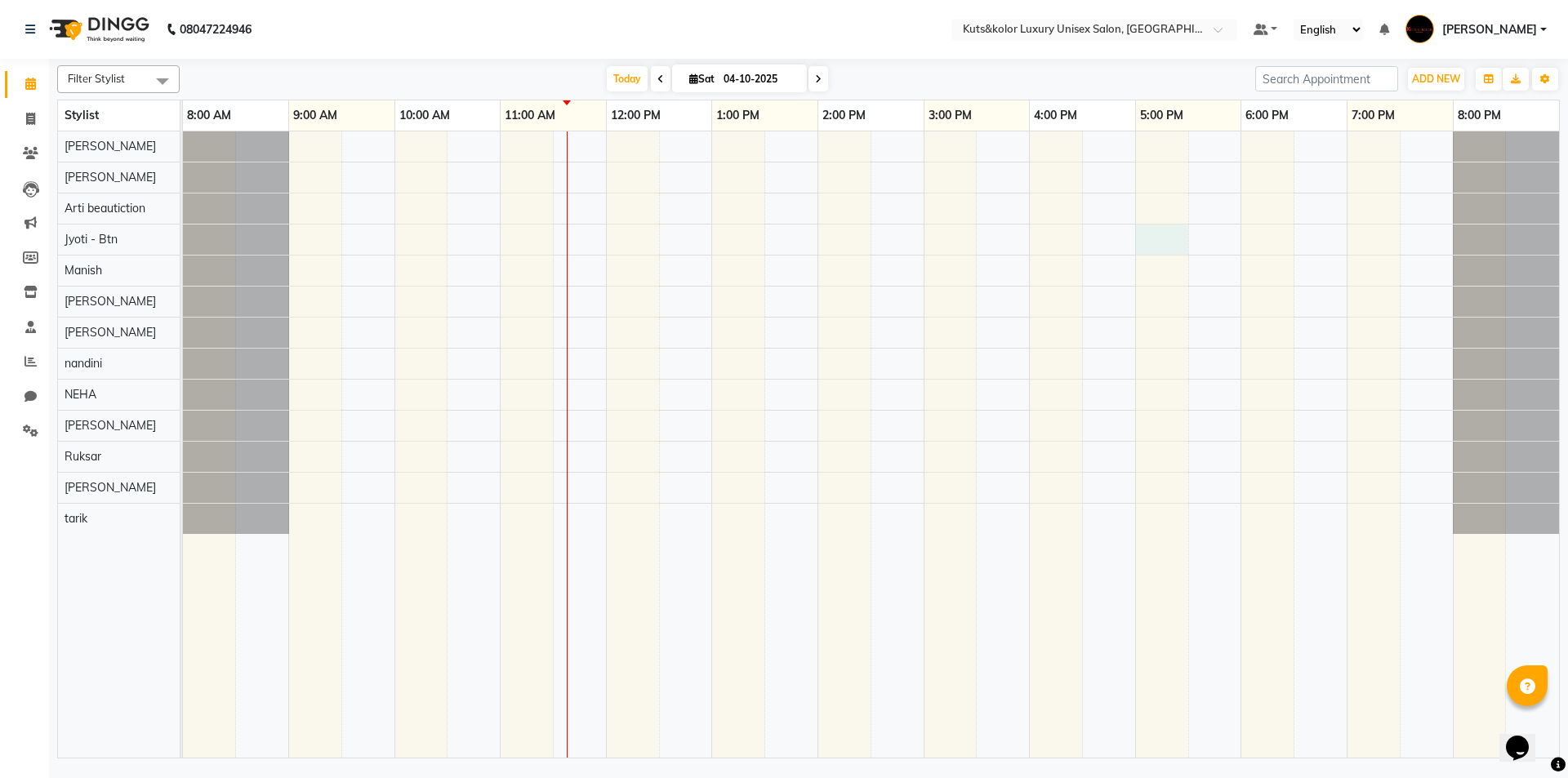
click at [1164, 240] on div at bounding box center [871, 444] width 1376 height 626
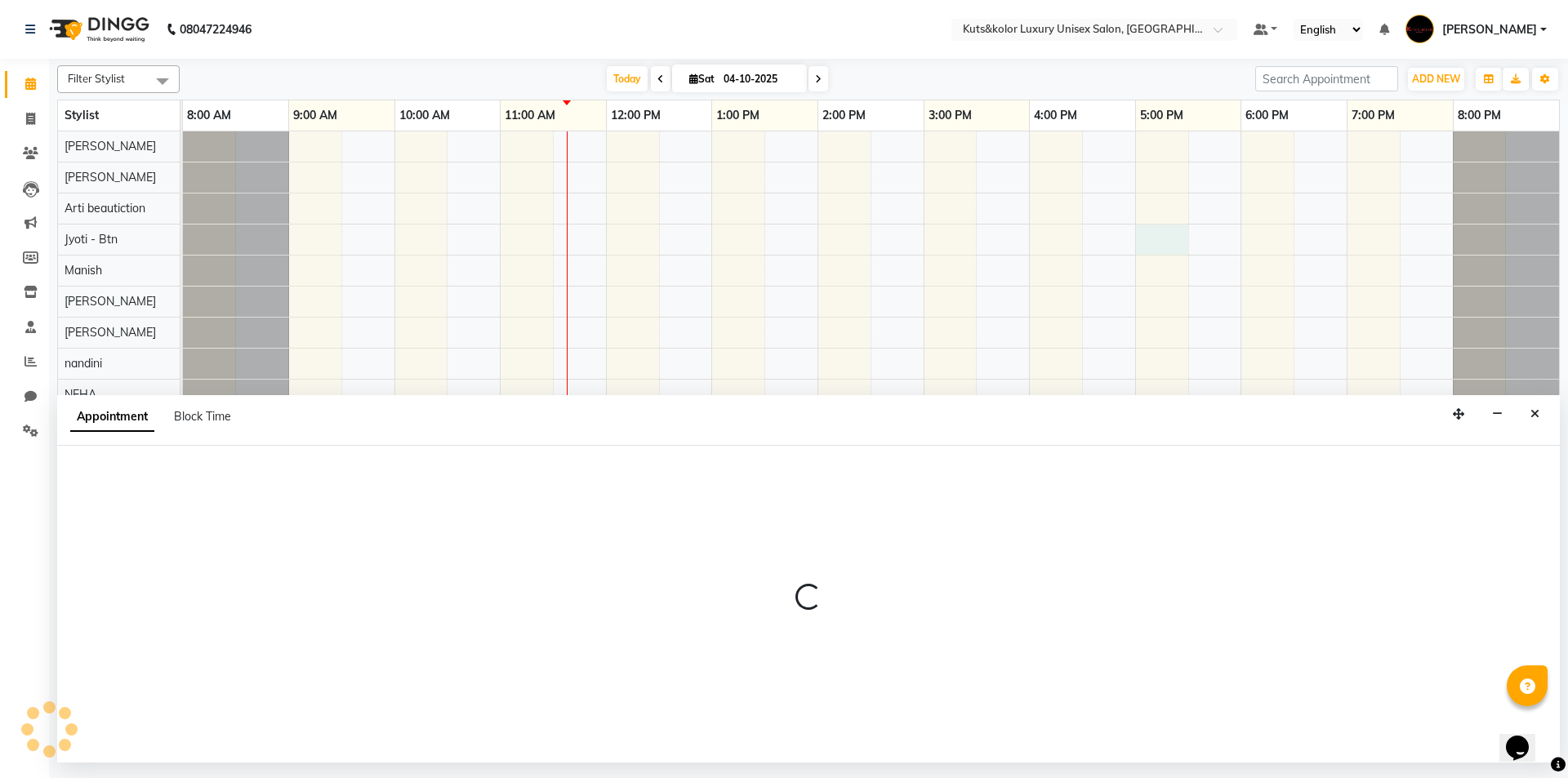
select select "90771"
select select "1020"
select select "tentative"
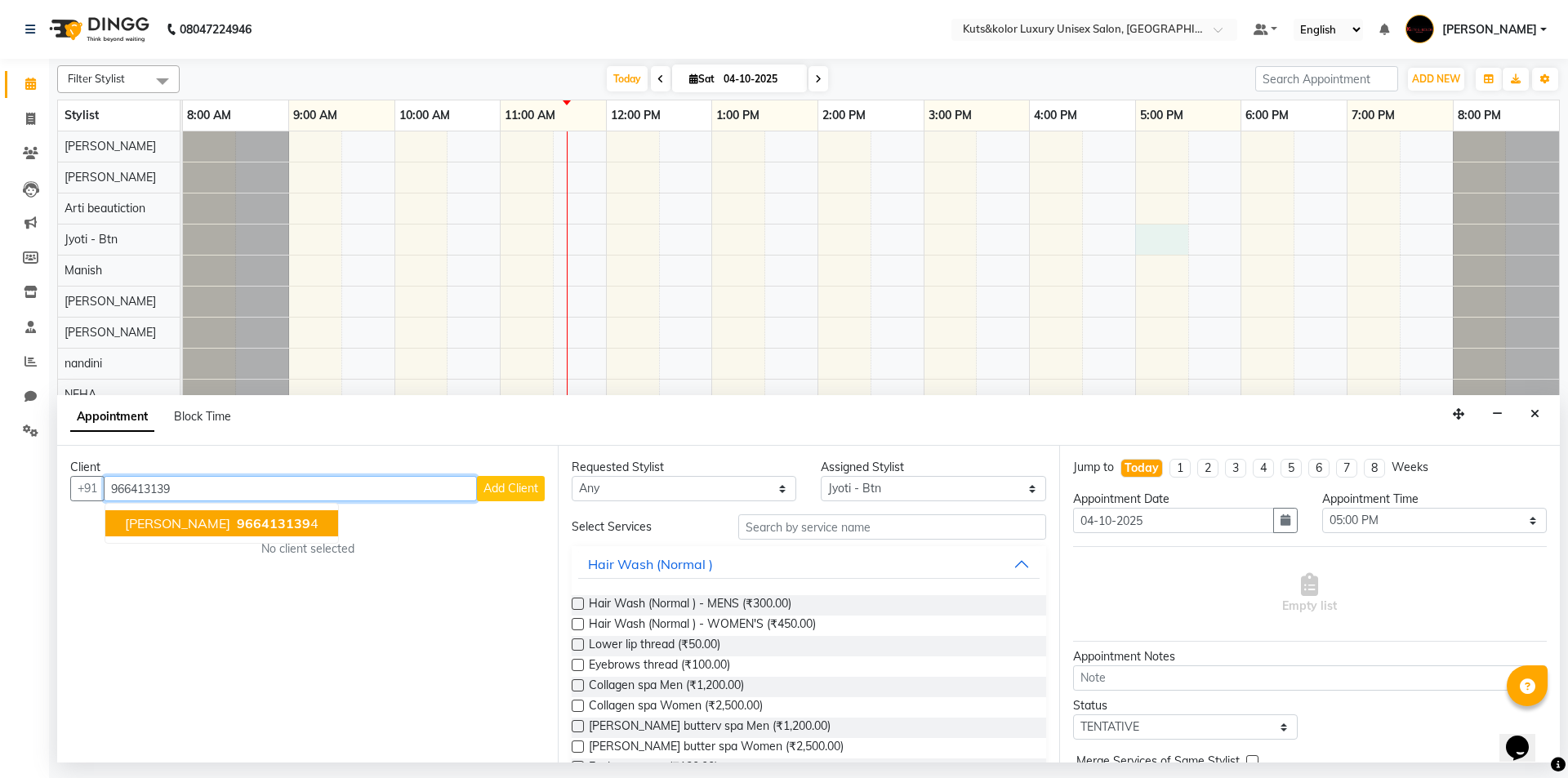
click at [183, 534] on button "[PERSON_NAME] 966413139 4" at bounding box center [222, 523] width 233 height 26
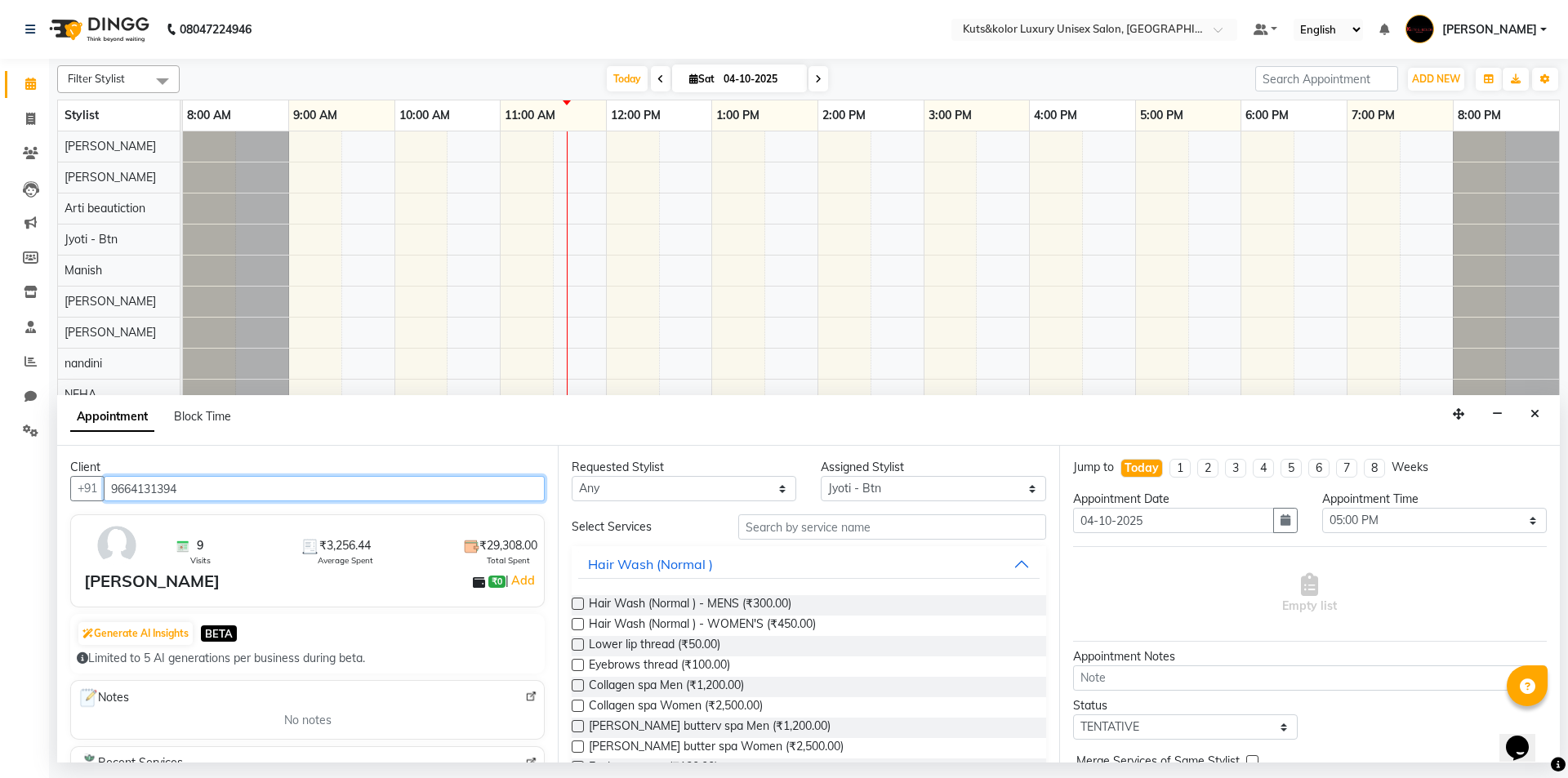
type input "9664131394"
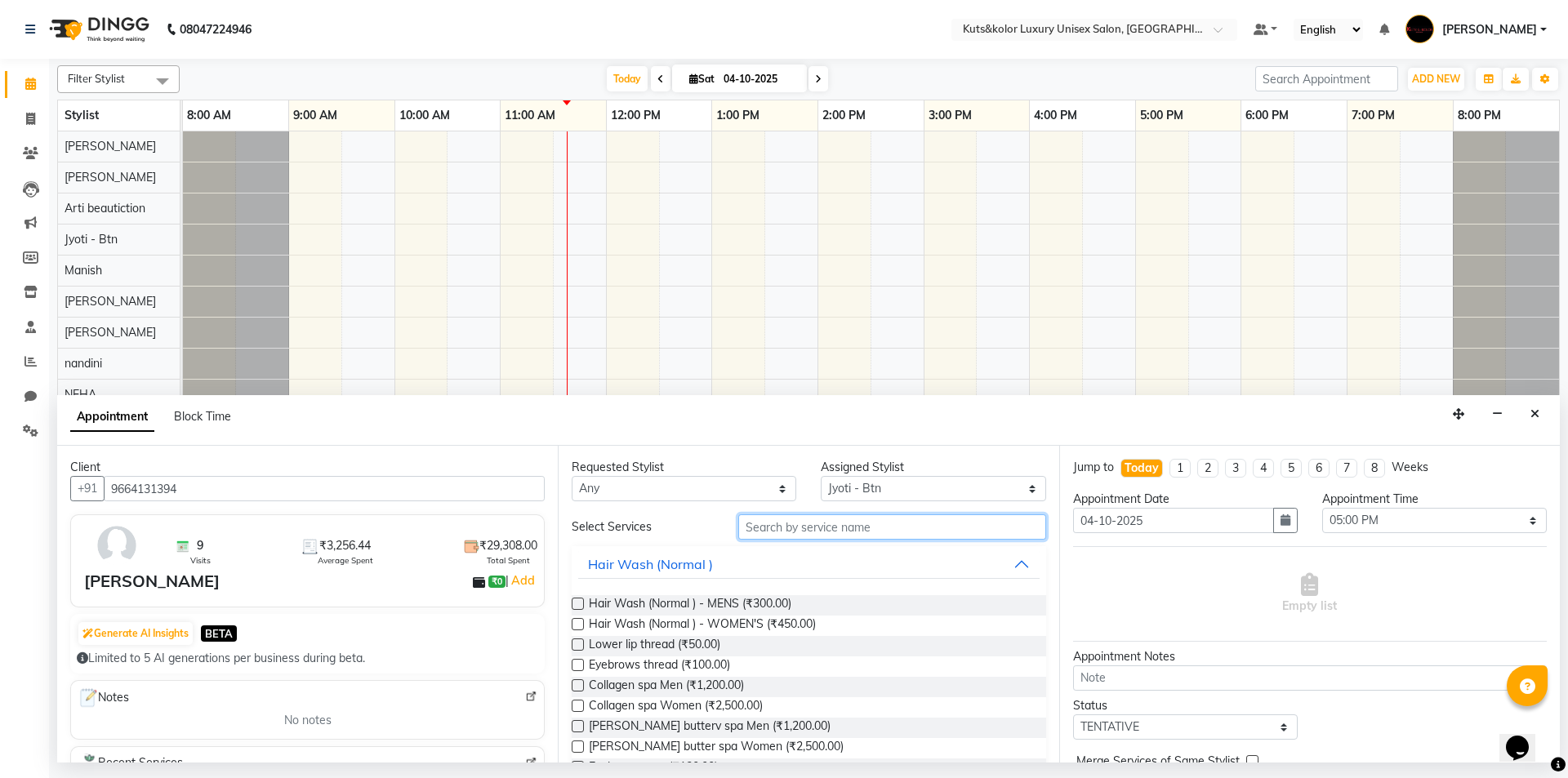
click at [805, 526] on input "text" at bounding box center [892, 527] width 308 height 26
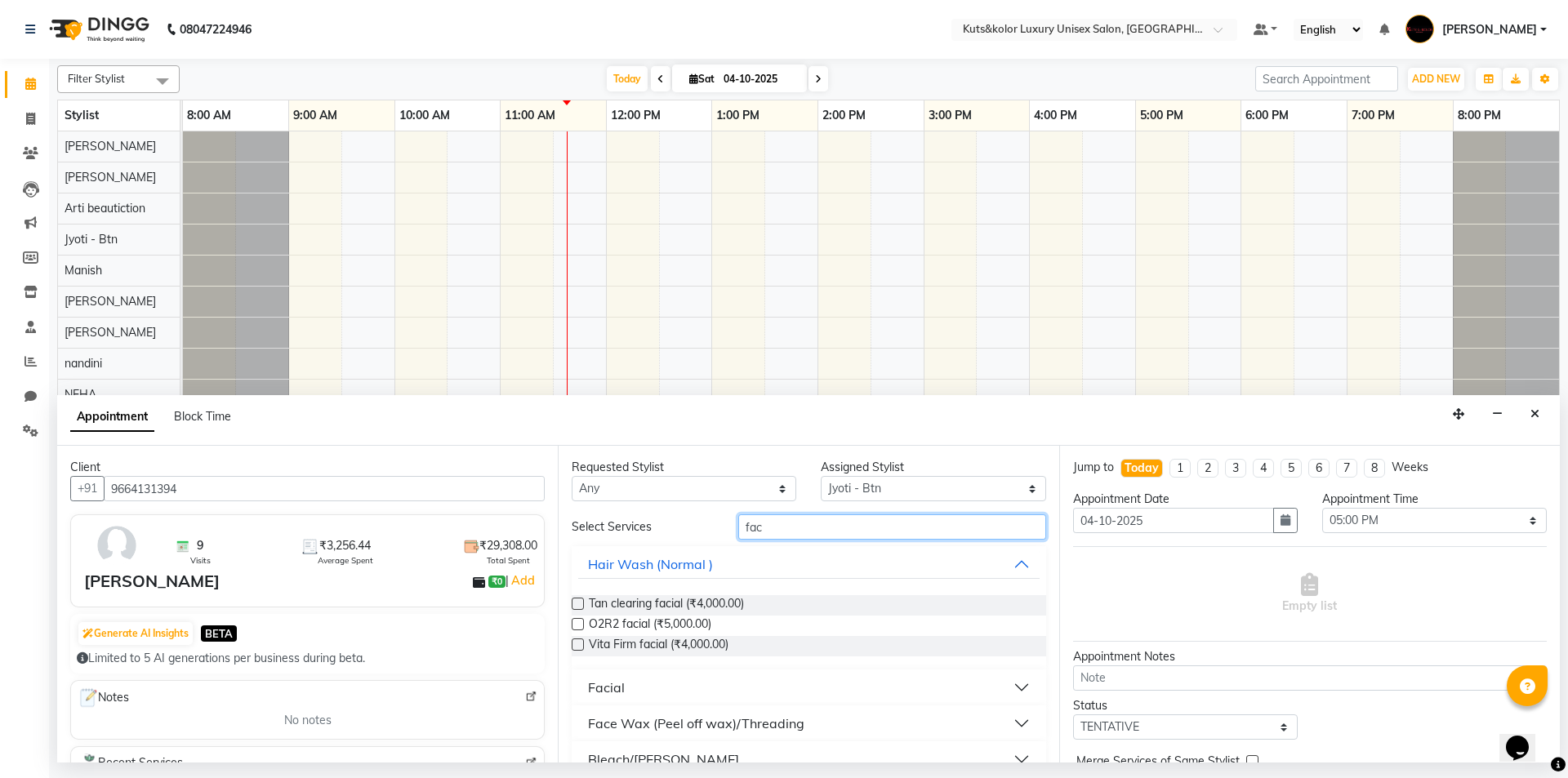
scroll to position [28, 0]
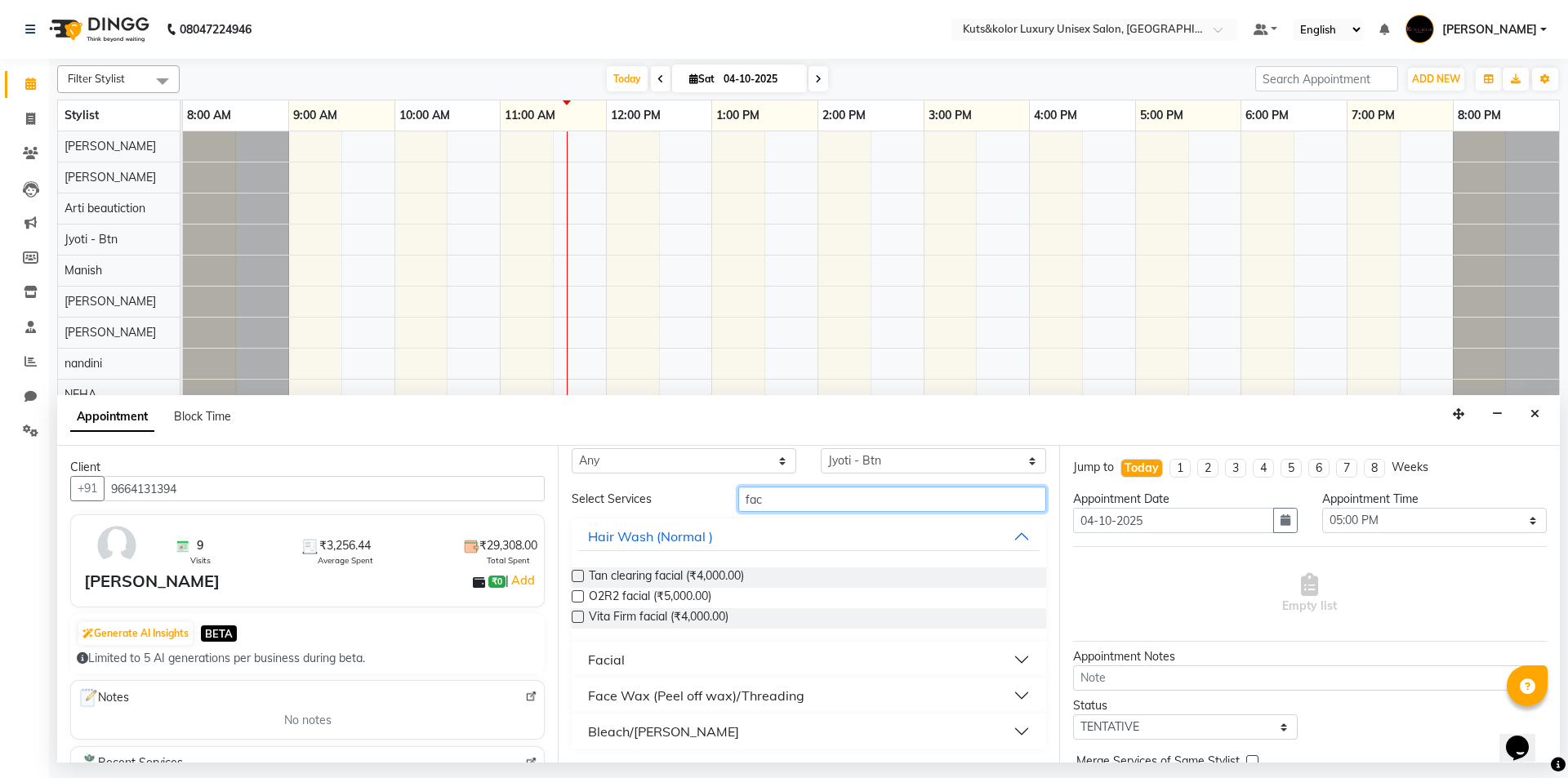
type input "fac"
click at [1015, 654] on button "Facial" at bounding box center [809, 659] width 461 height 29
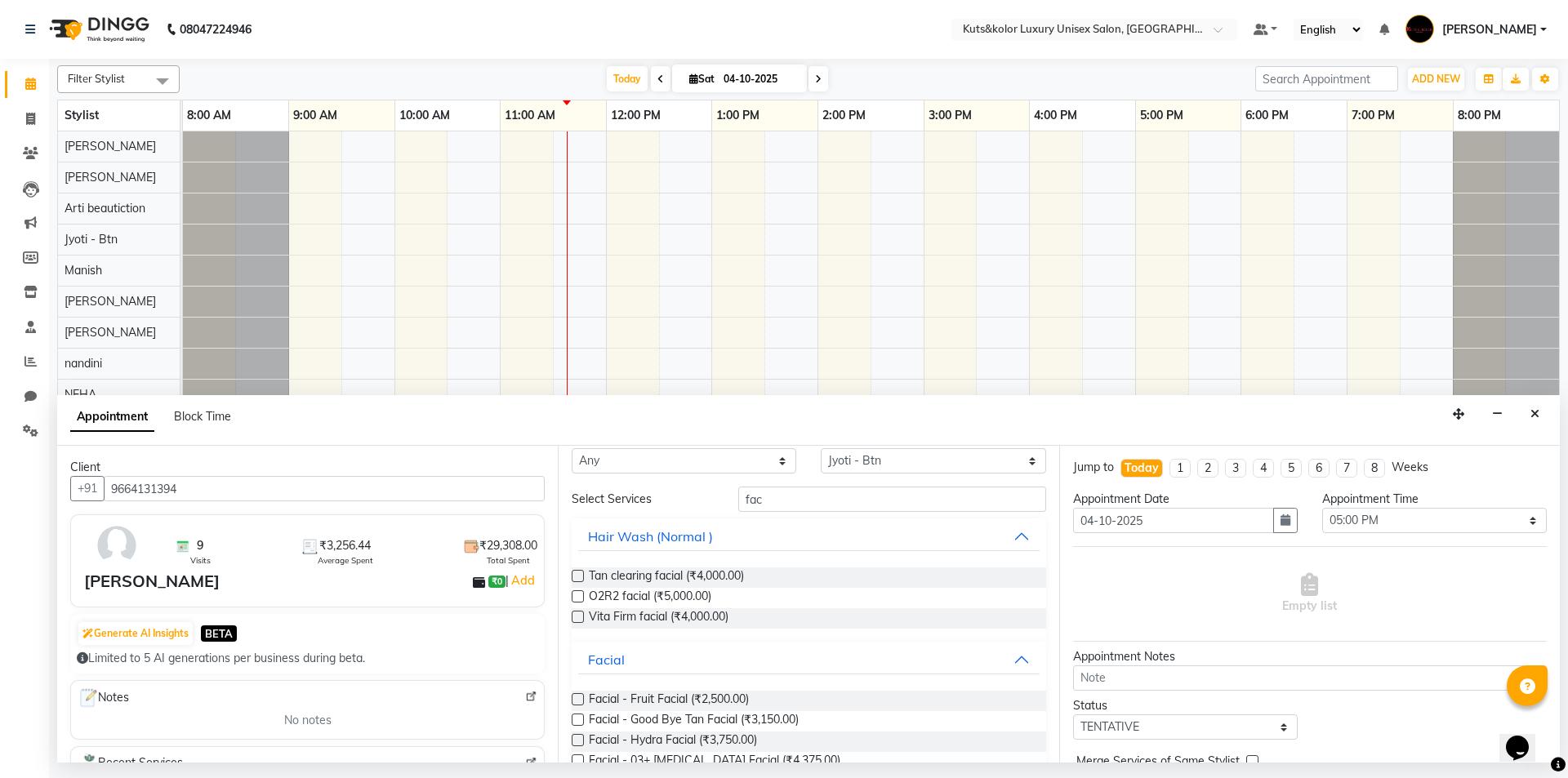
click at [582, 702] on label at bounding box center [578, 699] width 12 height 12
click at [582, 702] on input "checkbox" at bounding box center [577, 700] width 10 height 10
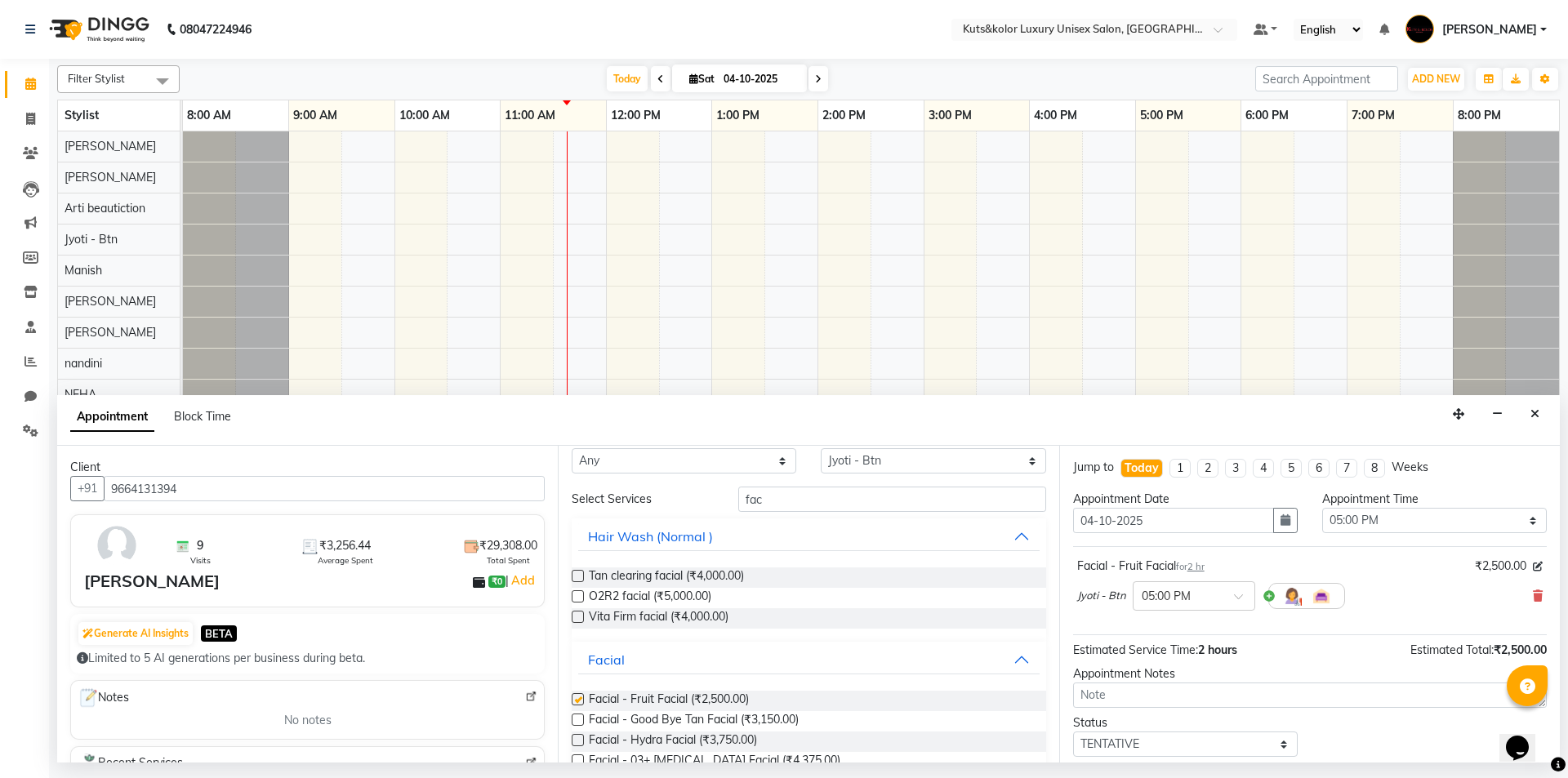
checkbox input "false"
click at [1019, 464] on select "Select aman [PERSON_NAME] beautiction [PERSON_NAME] - Btn [PERSON_NAME] [PERSON…" at bounding box center [933, 460] width 225 height 26
click at [970, 463] on select "Select aman [PERSON_NAME] beautiction [PERSON_NAME] - Btn [PERSON_NAME] [PERSON…" at bounding box center [933, 460] width 225 height 26
click at [1018, 461] on select "Select aman [PERSON_NAME] beautiction [PERSON_NAME] - Btn [PERSON_NAME] [PERSON…" at bounding box center [933, 460] width 225 height 26
select select "71301"
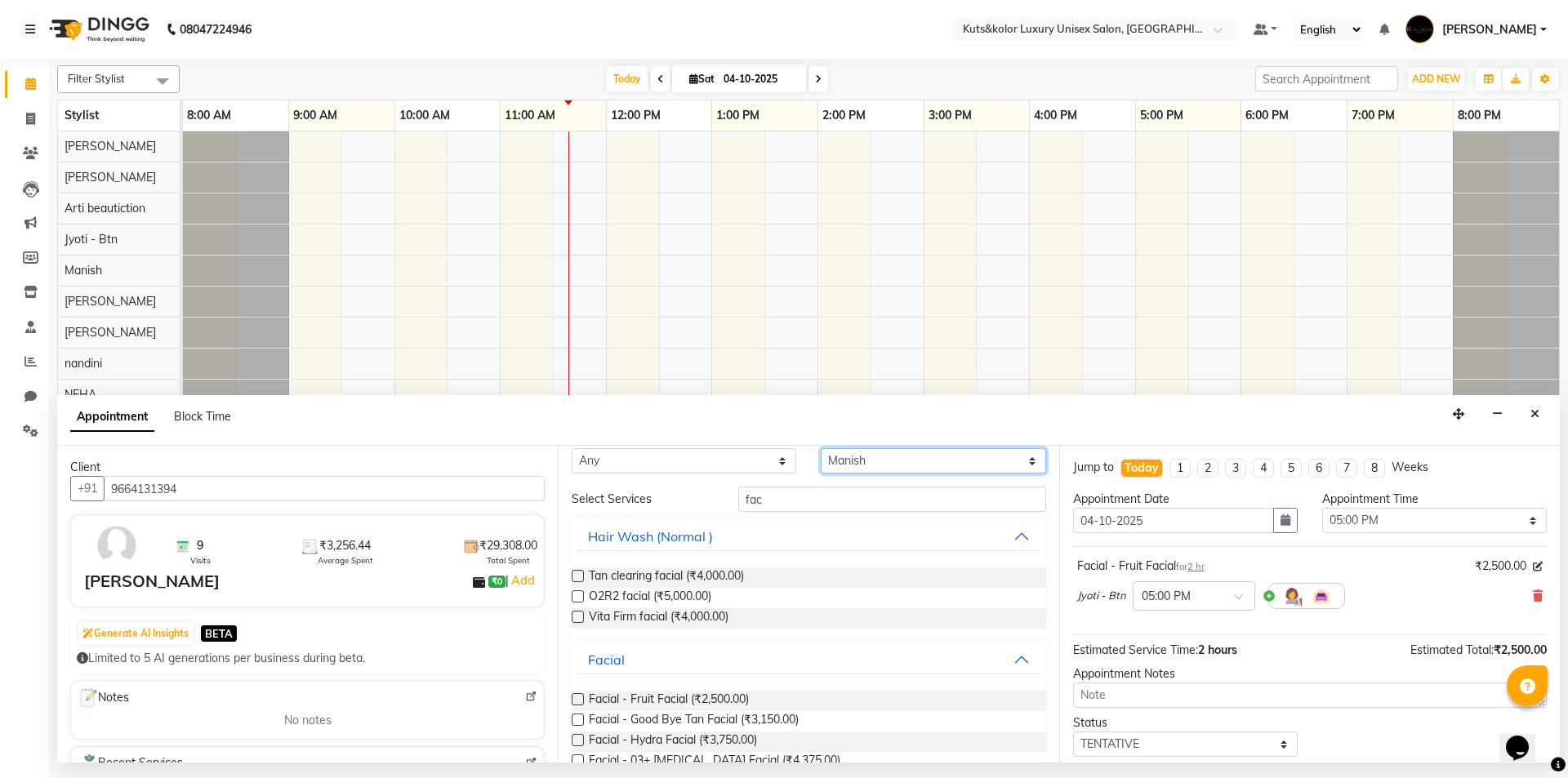
click at [821, 474] on select "Select aman [PERSON_NAME] beautiction [PERSON_NAME] - Btn [PERSON_NAME] [PERSON…" at bounding box center [933, 460] width 225 height 26
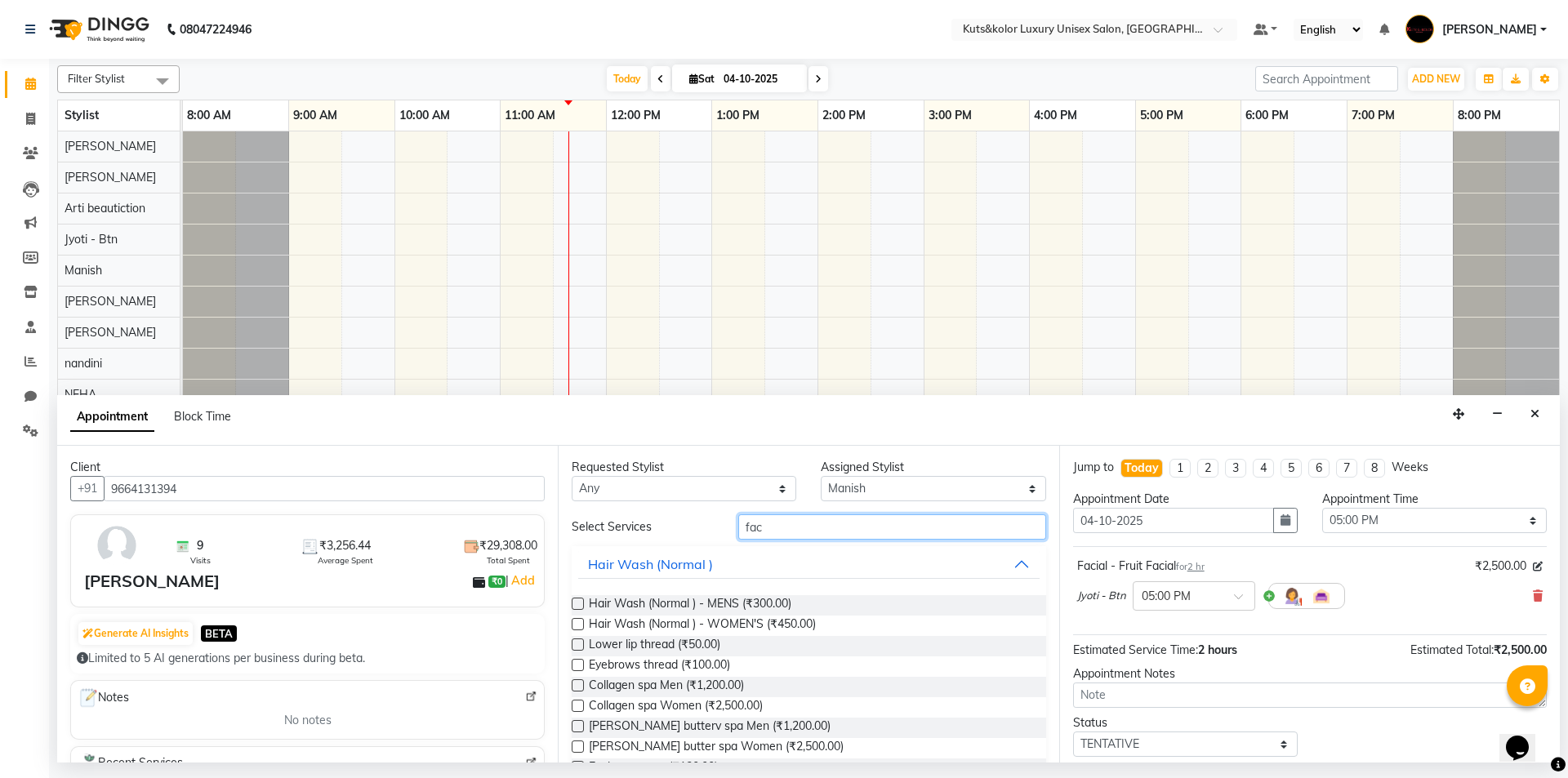
click at [822, 527] on input "fac" at bounding box center [892, 527] width 308 height 26
type input "f"
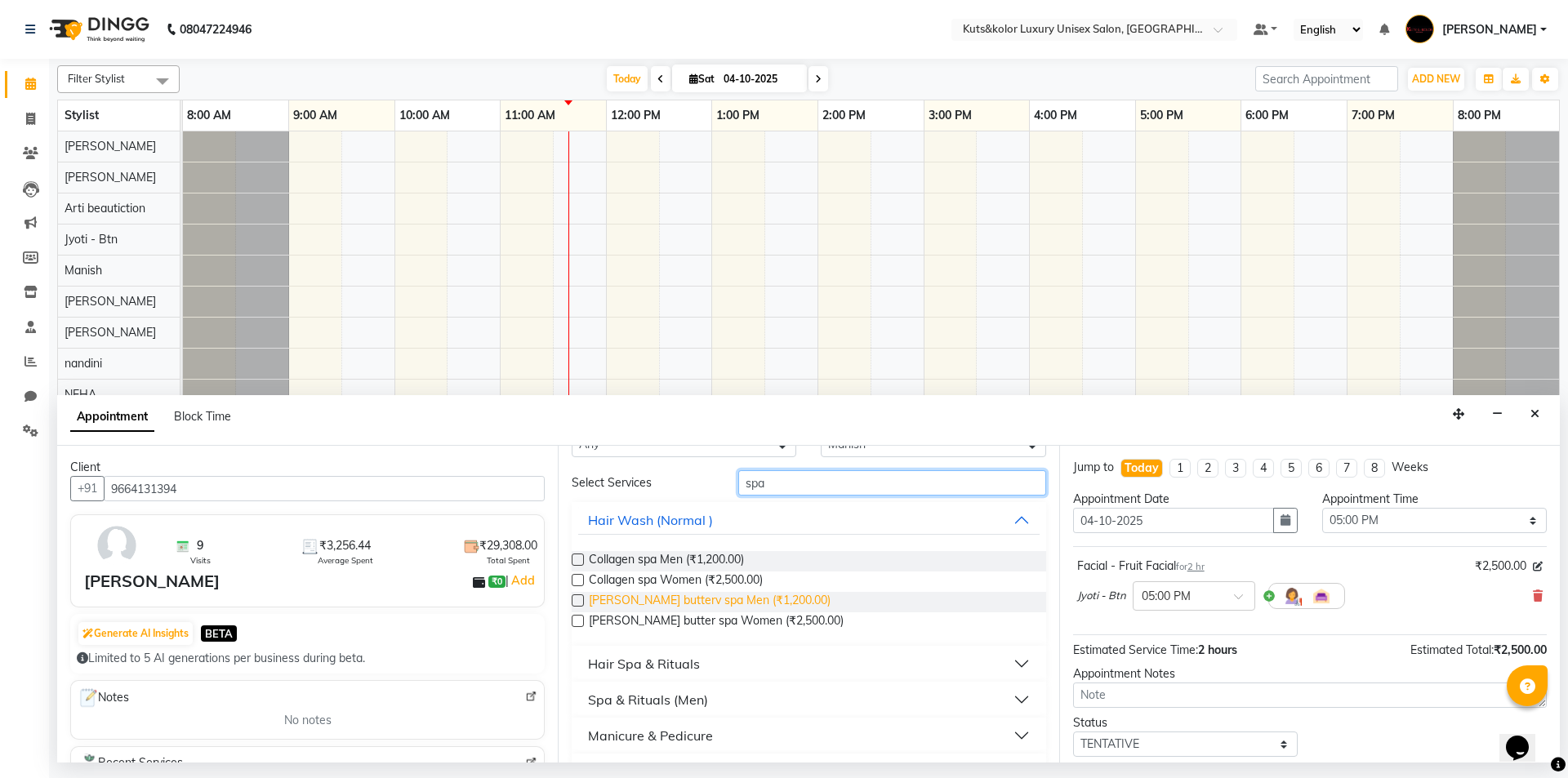
scroll to position [84, 0]
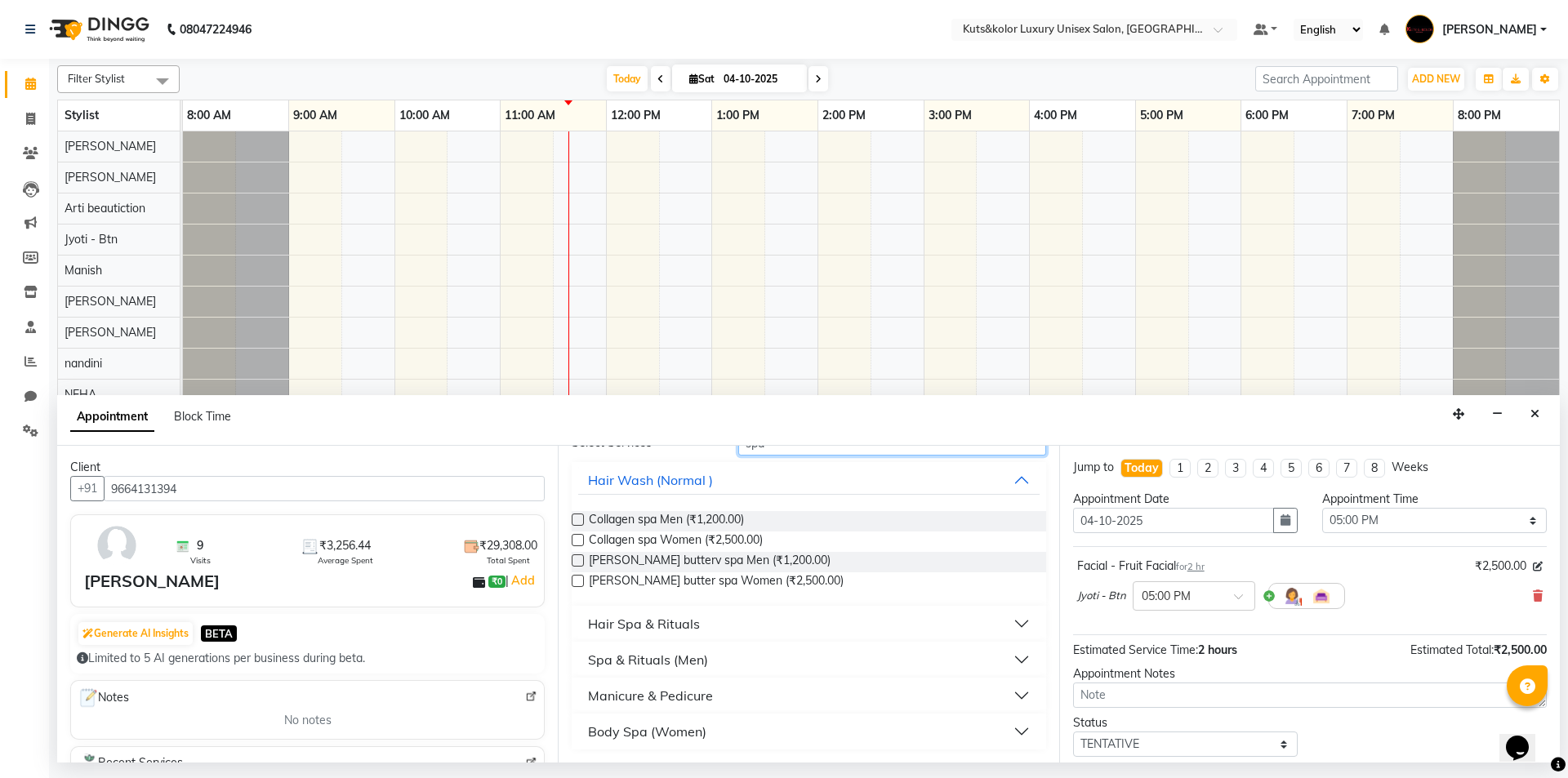
type input "spa"
click at [1009, 624] on button "Hair Spa & Rituals" at bounding box center [809, 623] width 461 height 29
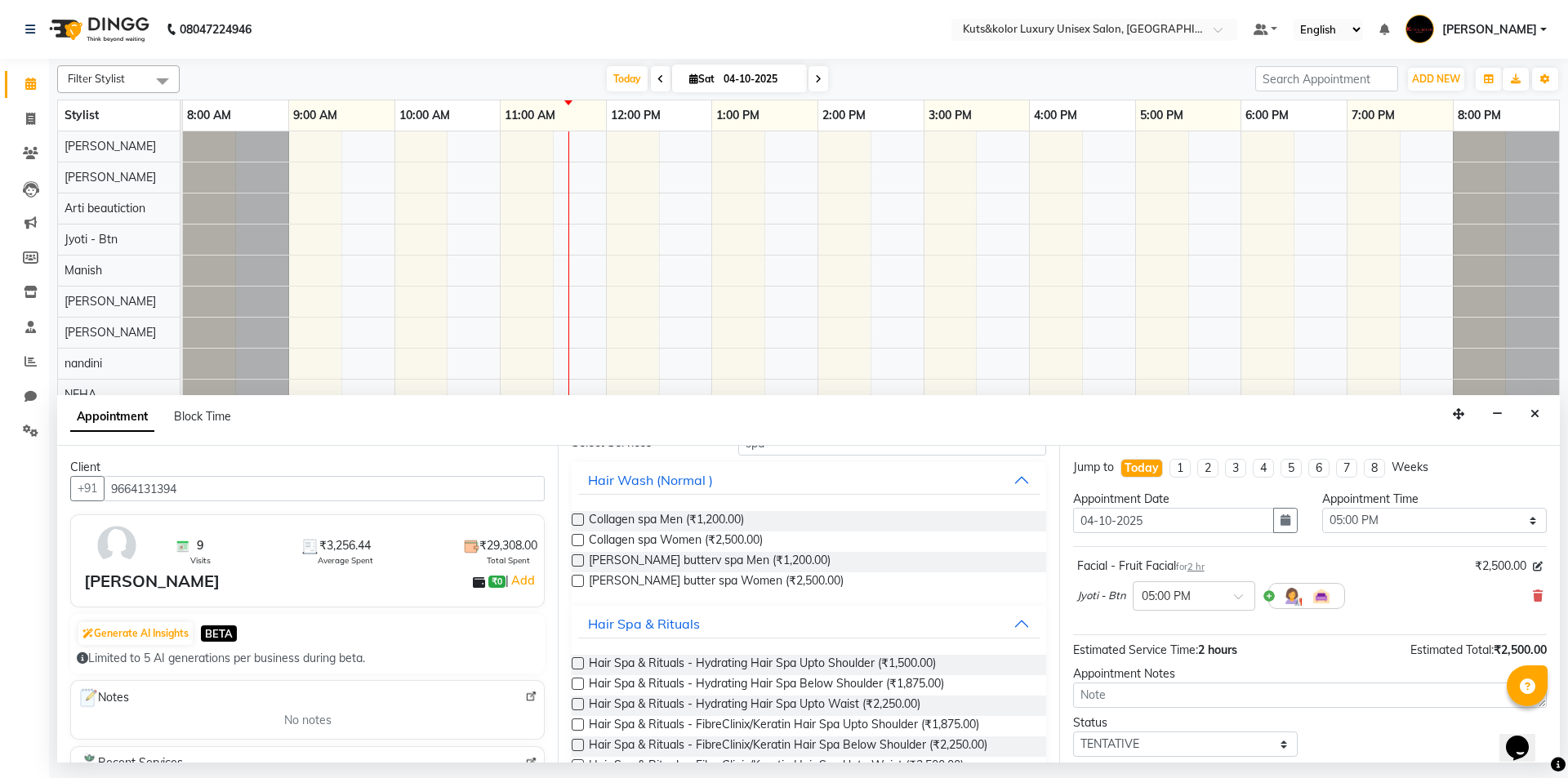
click at [579, 663] on label at bounding box center [578, 663] width 12 height 12
click at [579, 663] on input "checkbox" at bounding box center [577, 665] width 10 height 10
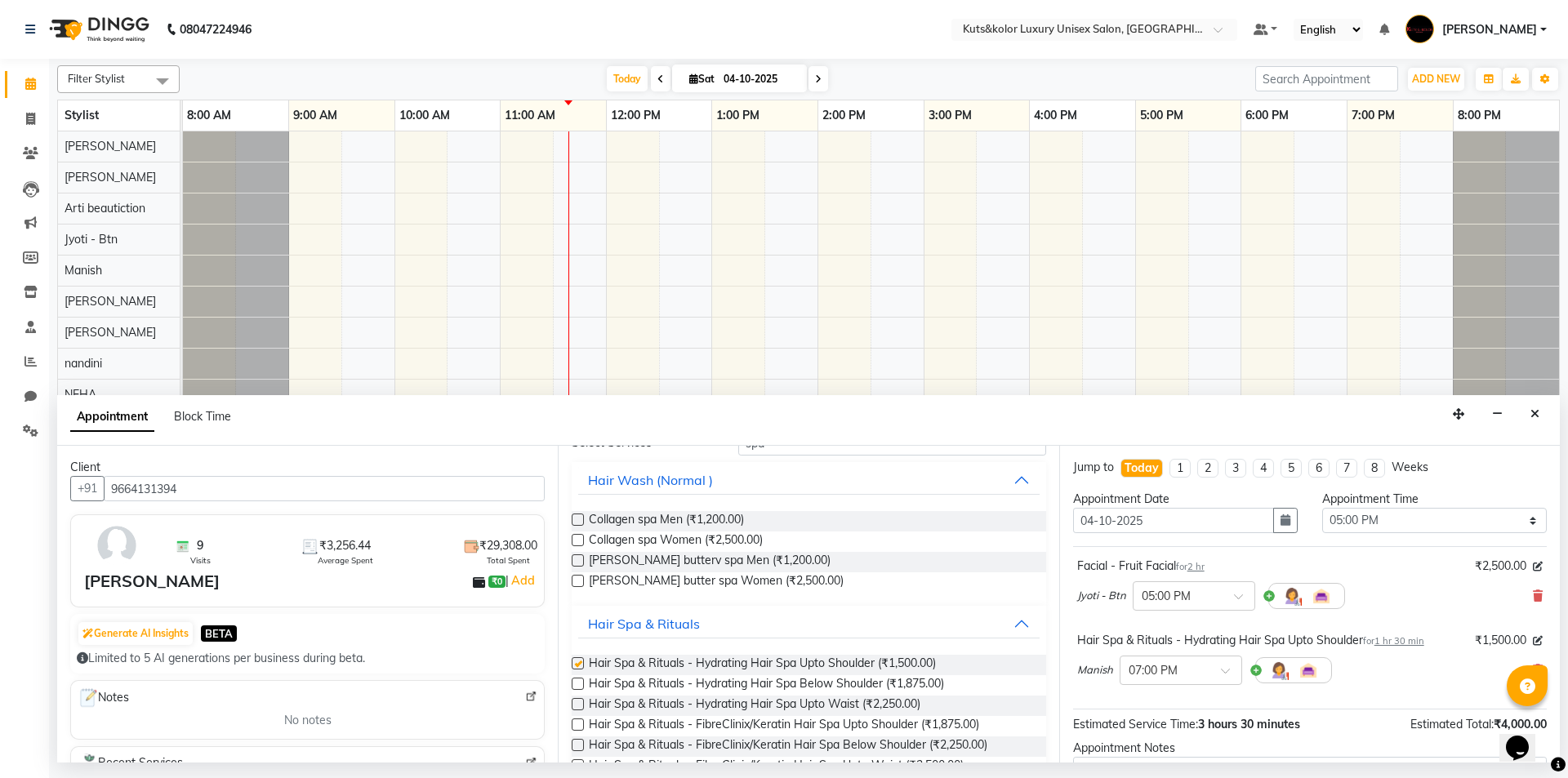
checkbox input "false"
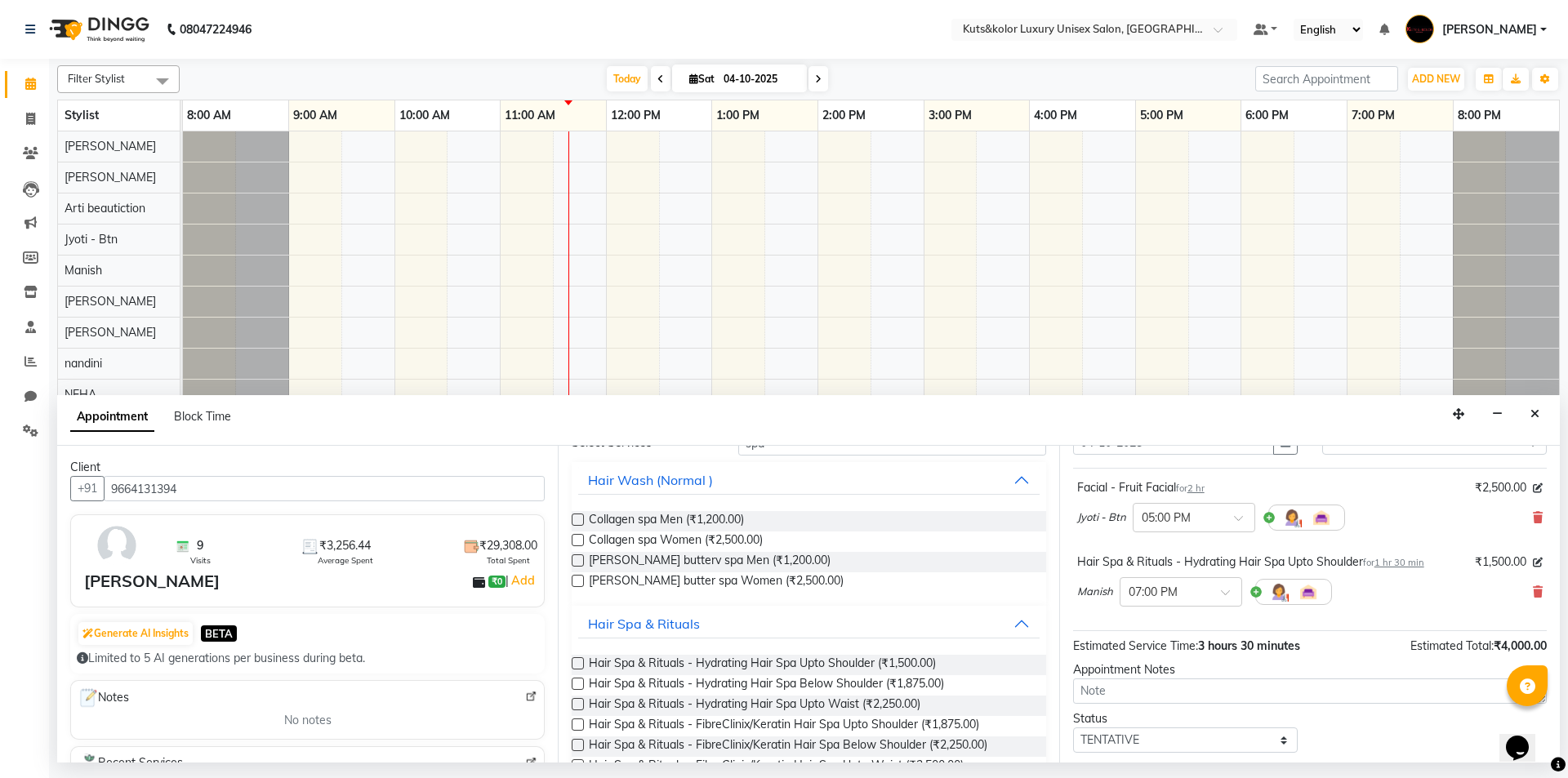
scroll to position [164, 0]
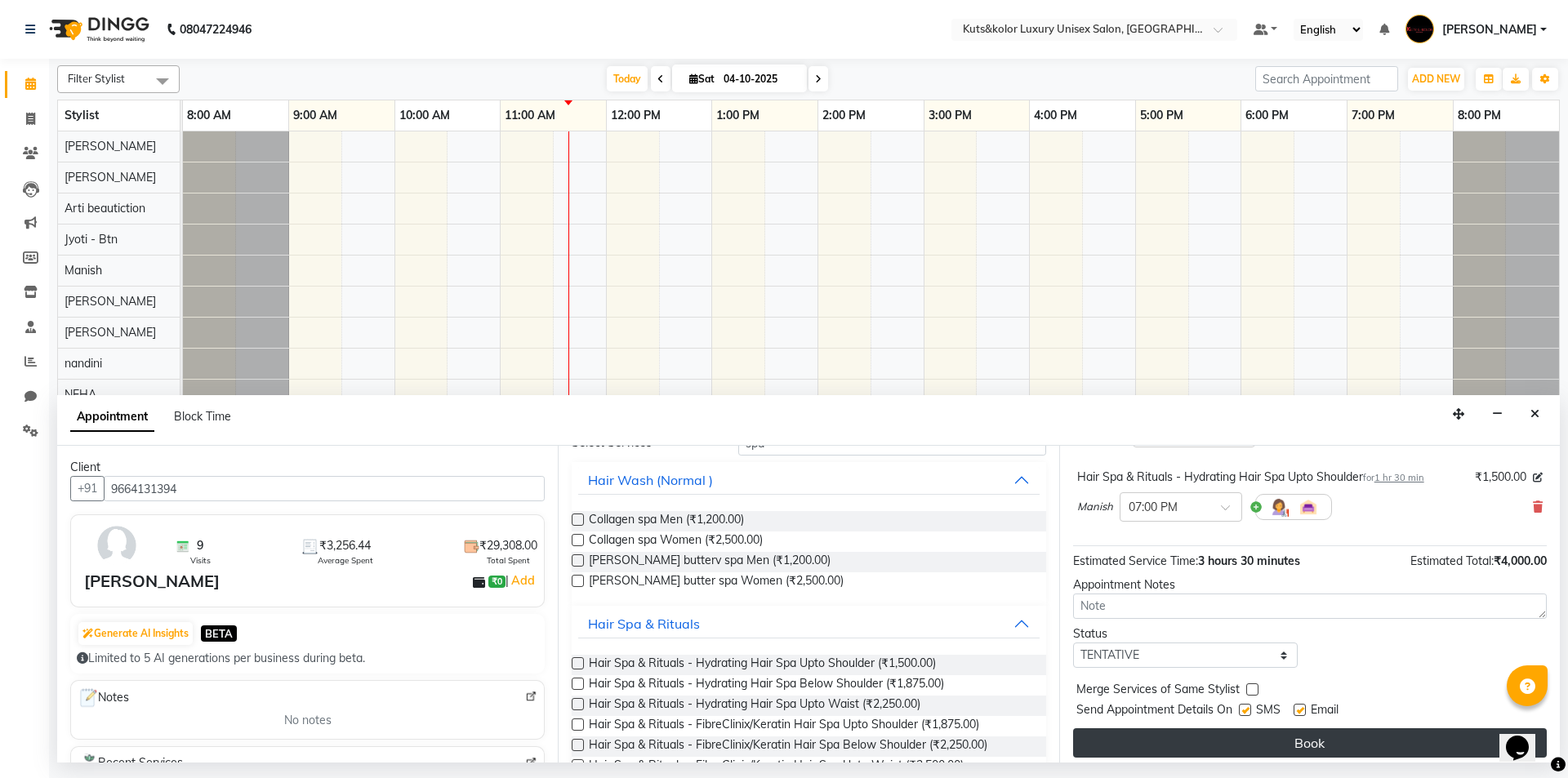
click at [1342, 741] on button "Book" at bounding box center [1310, 743] width 474 height 29
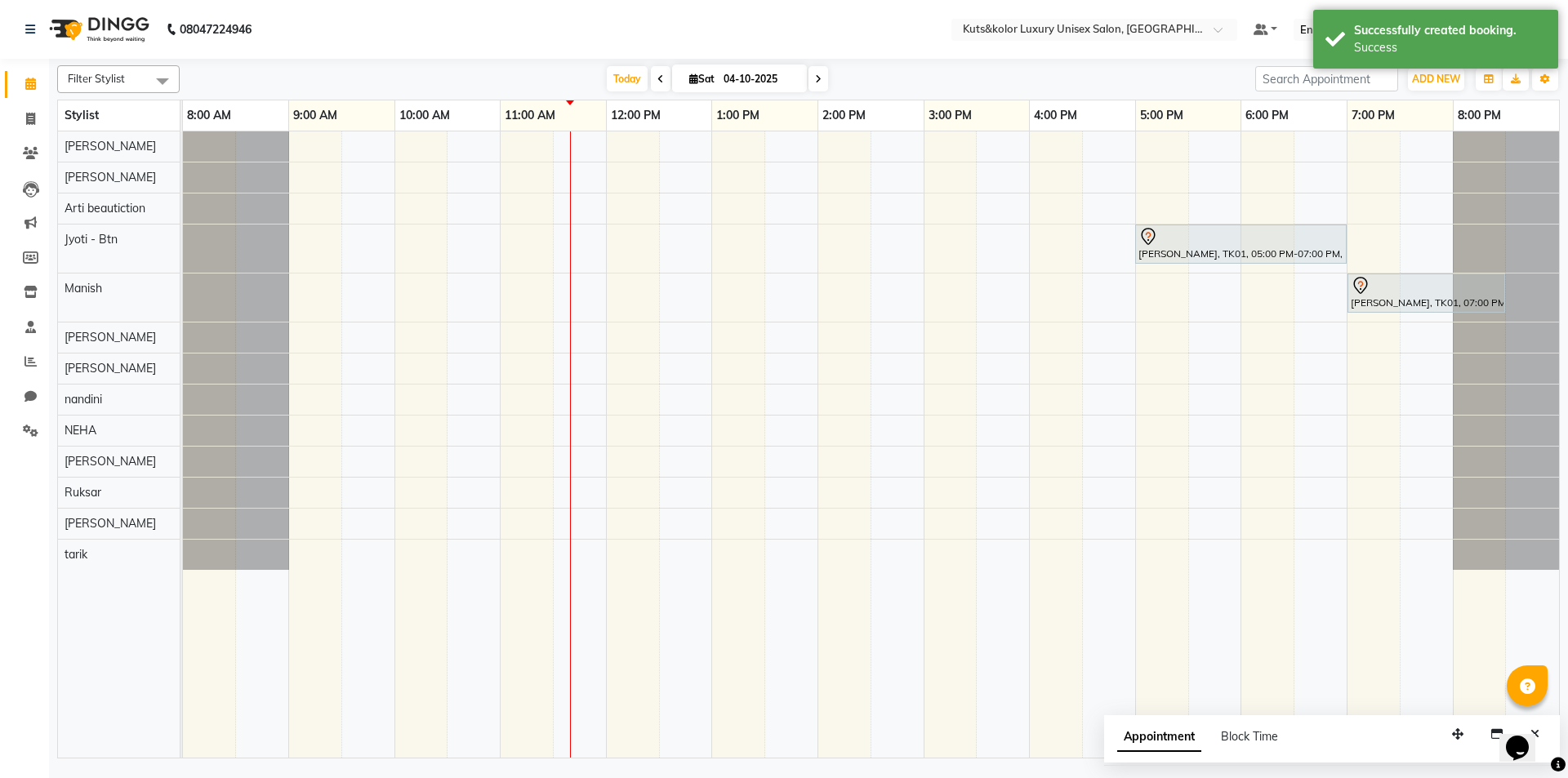
click at [812, 78] on span at bounding box center [818, 79] width 20 height 26
type input "05-10-2025"
